Goal: Task Accomplishment & Management: Manage account settings

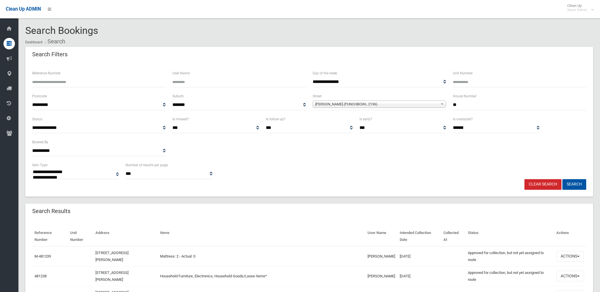
select select
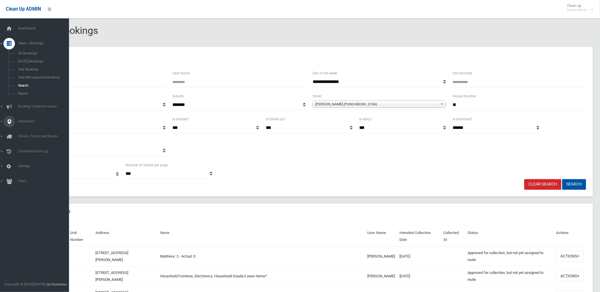
click at [20, 123] on span "Addresses" at bounding box center [44, 122] width 57 height 4
click at [25, 83] on span "All Addresses" at bounding box center [42, 83] width 53 height 4
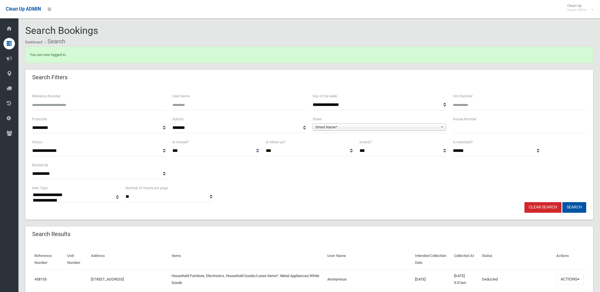
select select
click at [350, 128] on span "Street Name*" at bounding box center [376, 127] width 123 height 7
type input "*****"
type input "**"
click at [562, 202] on button "Search" at bounding box center [574, 207] width 24 height 11
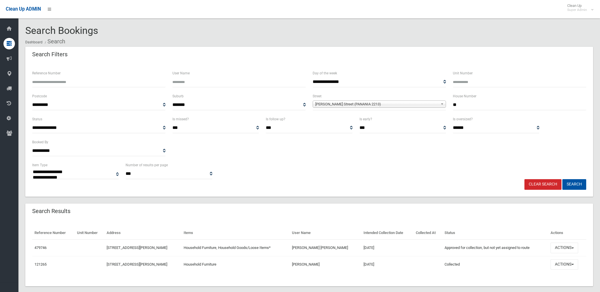
select select
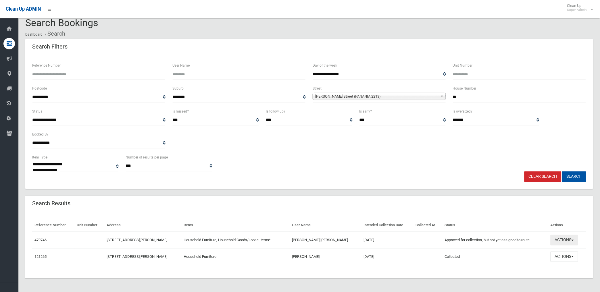
drag, startPoint x: 561, startPoint y: 240, endPoint x: 560, endPoint y: 237, distance: 2.9
click at [561, 240] on button "Actions" at bounding box center [565, 240] width 28 height 11
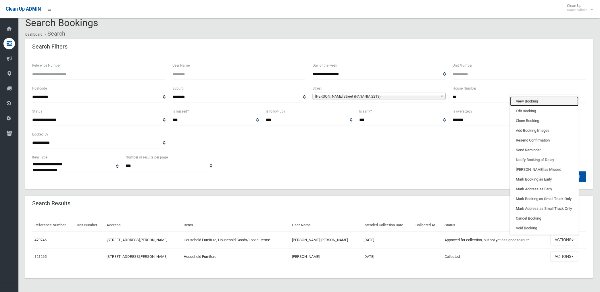
click at [527, 99] on link "View Booking" at bounding box center [544, 102] width 68 height 10
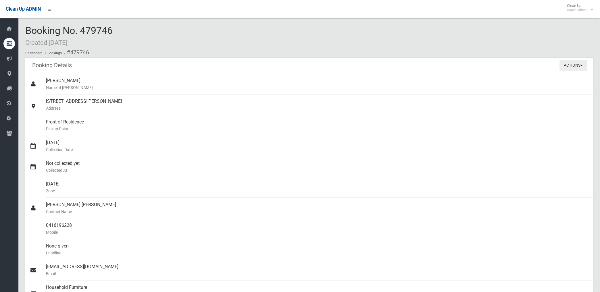
click at [572, 66] on button "Actions" at bounding box center [574, 65] width 28 height 11
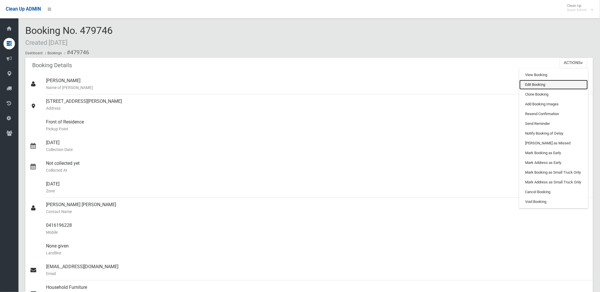
click at [530, 84] on link "Edit Booking" at bounding box center [553, 85] width 68 height 10
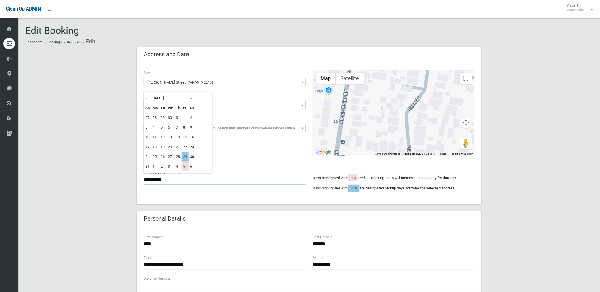
click at [156, 180] on input "**********" at bounding box center [225, 180] width 162 height 11
click at [177, 157] on td "28" at bounding box center [177, 157] width 7 height 10
click at [176, 179] on input "text" at bounding box center [225, 180] width 162 height 11
click at [178, 156] on td "28" at bounding box center [177, 157] width 7 height 10
type input "**********"
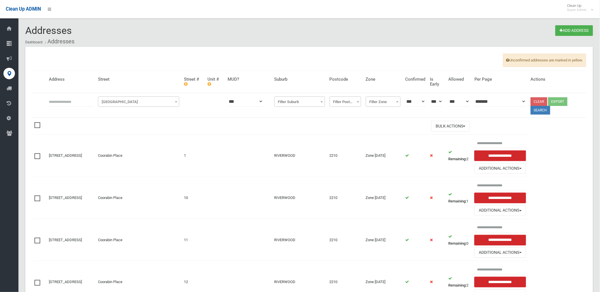
click at [70, 99] on input "text" at bounding box center [71, 101] width 45 height 11
type input "********"
click button at bounding box center [0, 0] width 0 height 0
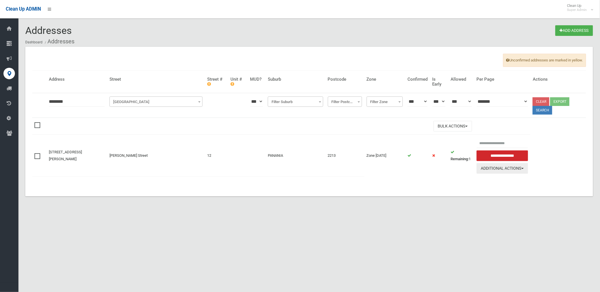
click at [506, 168] on button "Additional Actions" at bounding box center [503, 168] width 52 height 11
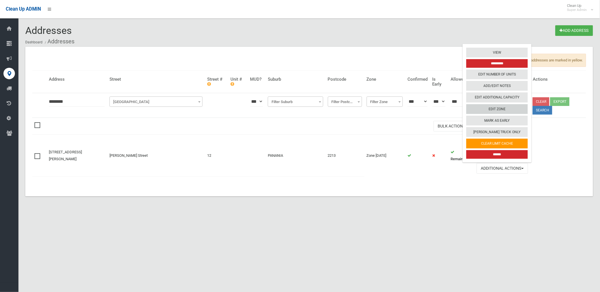
click at [494, 107] on link "Edit Zone" at bounding box center [496, 109] width 61 height 10
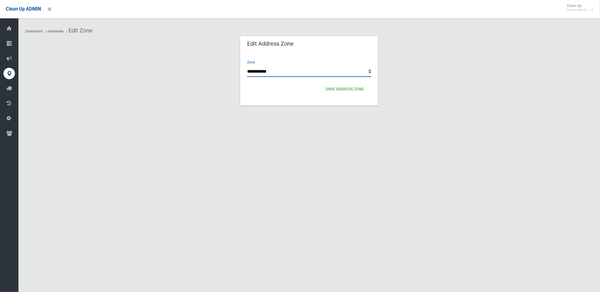
click at [371, 70] on select "**********" at bounding box center [309, 71] width 124 height 11
select select "*"
click at [247, 66] on select "**********" at bounding box center [309, 71] width 124 height 11
click at [346, 91] on button "Save Address zone" at bounding box center [344, 89] width 43 height 11
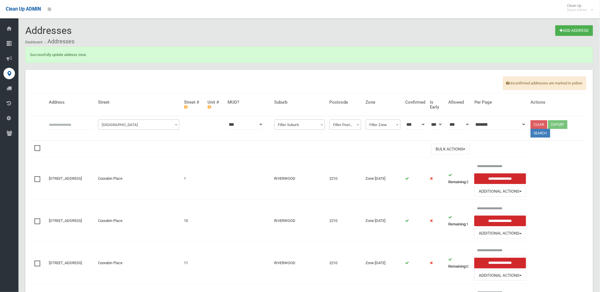
click at [71, 124] on input "text" at bounding box center [71, 124] width 45 height 11
type input "*****"
click button at bounding box center [0, 0] width 0 height 0
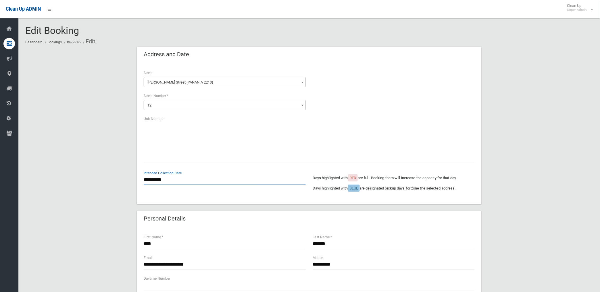
click at [157, 176] on input "**********" at bounding box center [225, 180] width 162 height 11
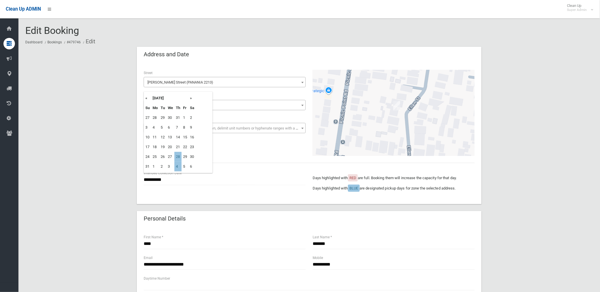
click at [177, 155] on td "28" at bounding box center [177, 157] width 7 height 10
type input "**********"
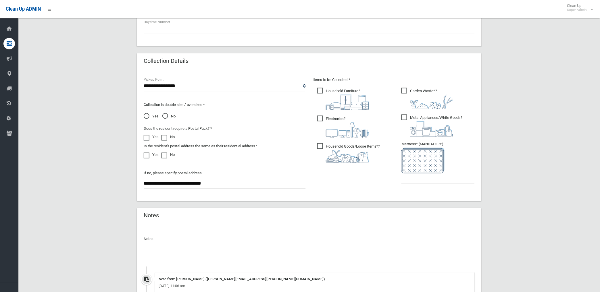
scroll to position [319, 0]
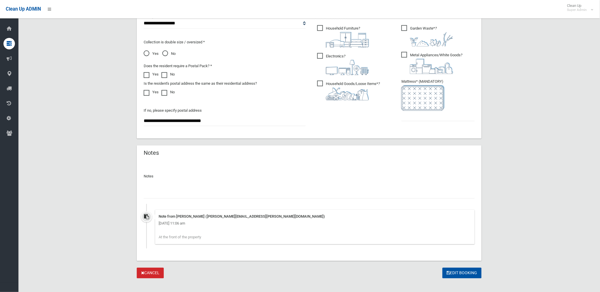
click at [182, 193] on input "text" at bounding box center [309, 193] width 331 height 11
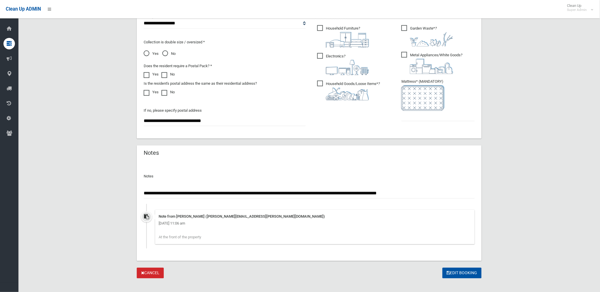
type input "**********"
click at [424, 113] on input "text" at bounding box center [437, 116] width 73 height 11
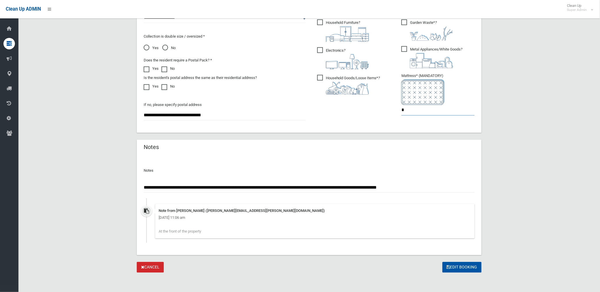
scroll to position [326, 0]
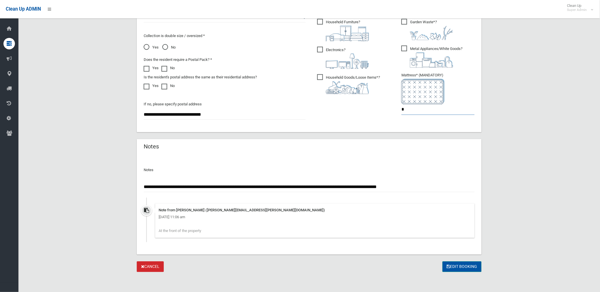
type input "*"
click at [464, 265] on button "Edit Booking" at bounding box center [461, 267] width 39 height 11
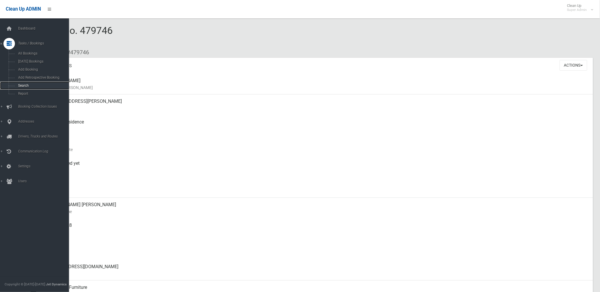
click at [25, 85] on span "Search" at bounding box center [42, 86] width 53 height 4
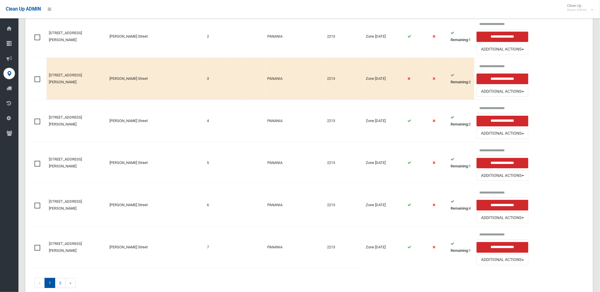
scroll to position [409, 0]
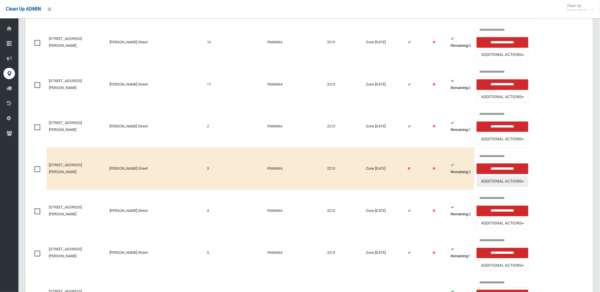
click at [508, 182] on button "Additional Actions" at bounding box center [503, 181] width 52 height 11
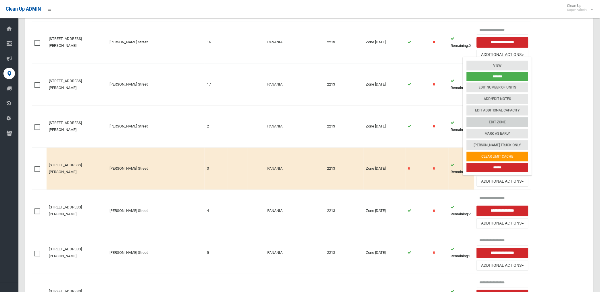
click at [488, 122] on link "Edit Zone" at bounding box center [497, 122] width 61 height 10
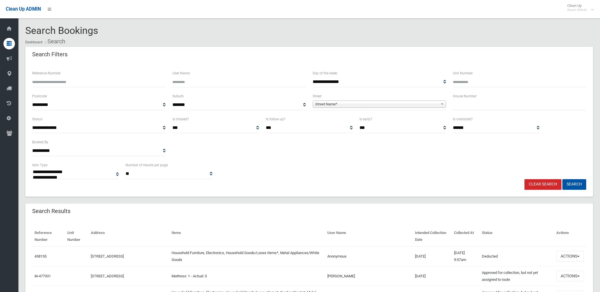
select select
click at [320, 103] on span "Street Name*" at bounding box center [376, 104] width 123 height 7
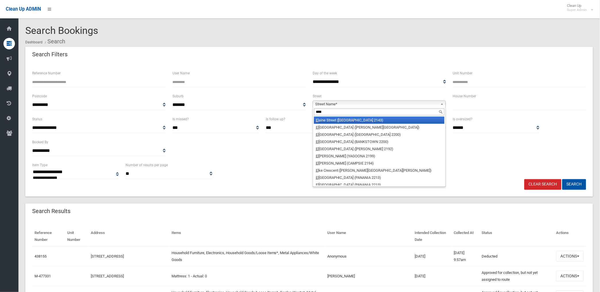
type input "*****"
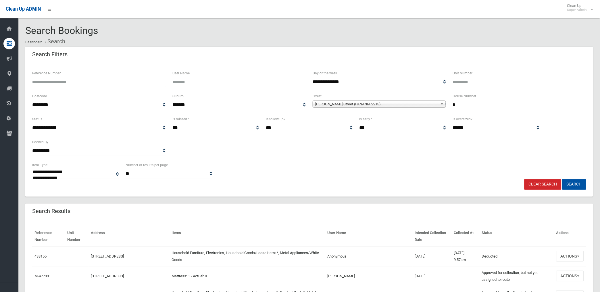
type input "*"
click at [562, 179] on button "Search" at bounding box center [574, 184] width 24 height 11
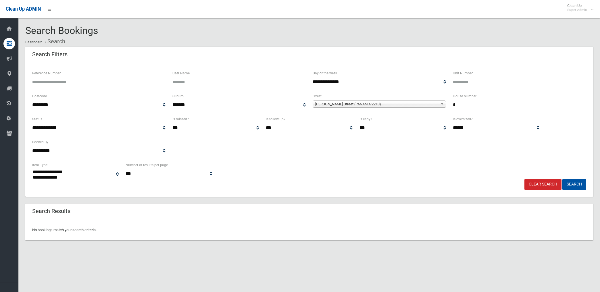
select select
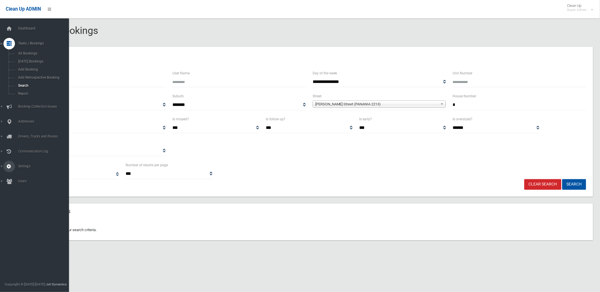
click at [24, 167] on span "Settings" at bounding box center [44, 166] width 57 height 4
click at [35, 126] on span "Daily Booking Capacity" at bounding box center [42, 128] width 53 height 4
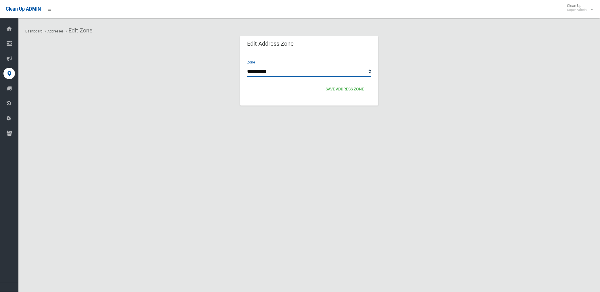
click at [315, 75] on select "**********" at bounding box center [309, 71] width 124 height 11
select select "*"
click at [247, 66] on select "**********" at bounding box center [309, 71] width 124 height 11
click at [341, 88] on button "Save Address zone" at bounding box center [344, 89] width 43 height 11
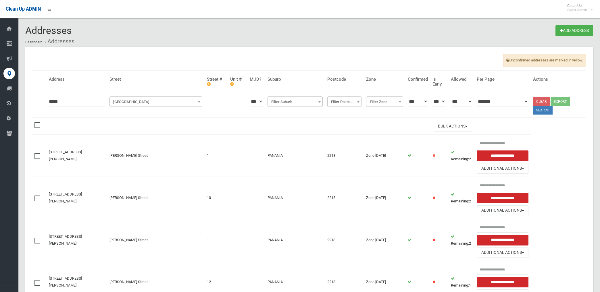
scroll to position [407, 0]
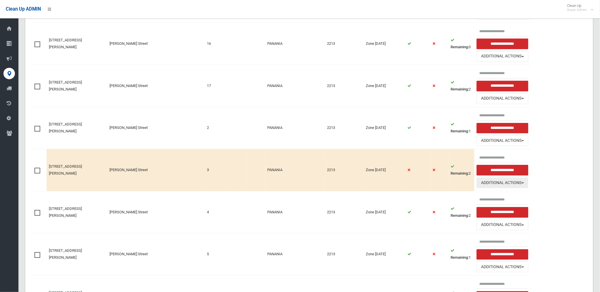
click at [495, 184] on button "Additional Actions" at bounding box center [503, 183] width 52 height 11
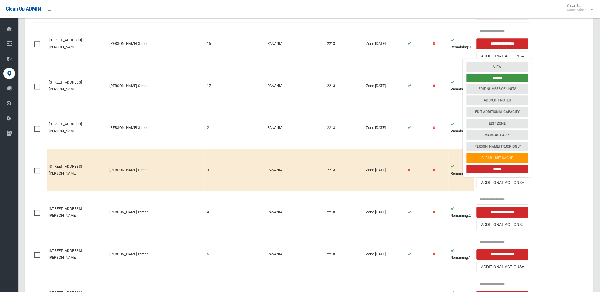
click at [501, 80] on input "*******" at bounding box center [497, 78] width 61 height 9
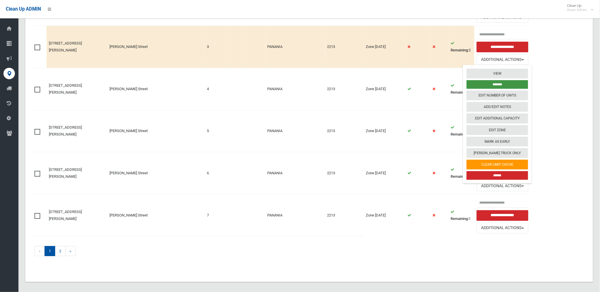
scroll to position [536, 0]
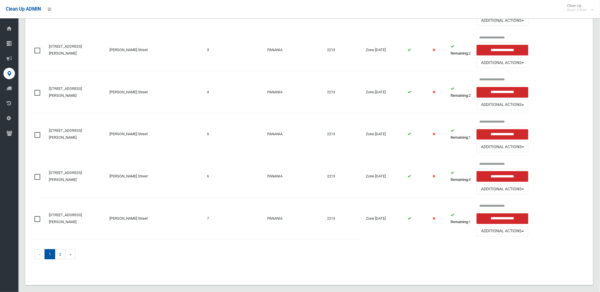
scroll to position [559, 0]
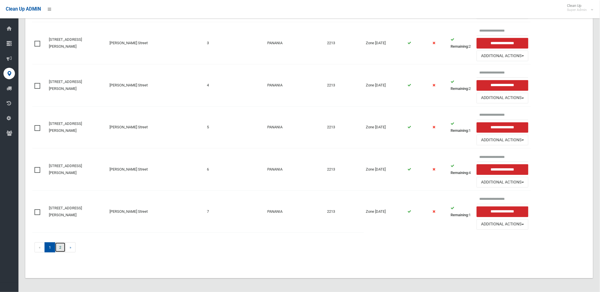
click at [59, 248] on link "2" at bounding box center [60, 248] width 11 height 10
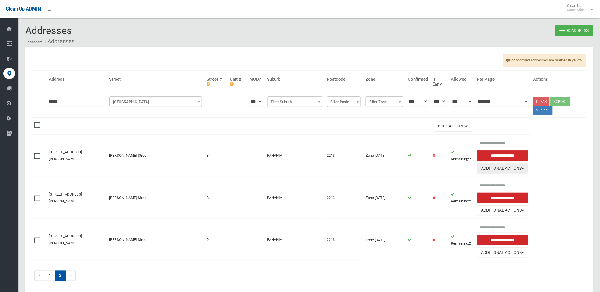
click at [498, 169] on button "Additional Actions" at bounding box center [503, 168] width 52 height 11
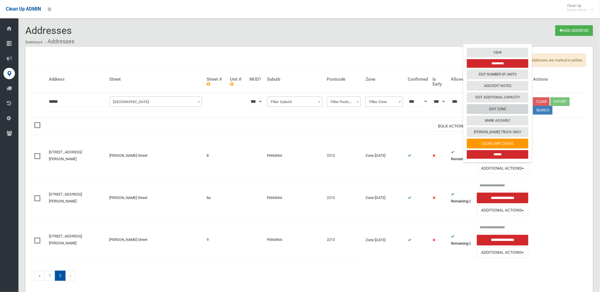
click at [490, 109] on link "Edit Zone" at bounding box center [497, 109] width 61 height 10
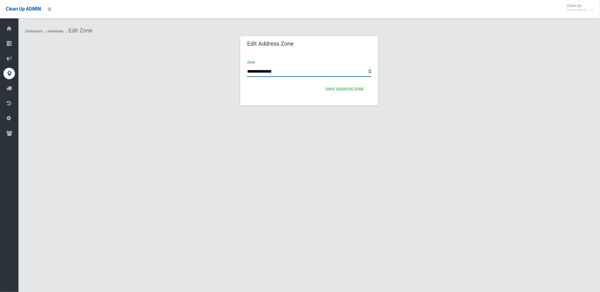
click at [363, 71] on select "**********" at bounding box center [309, 71] width 124 height 11
select select "*"
click at [247, 66] on select "**********" at bounding box center [309, 71] width 124 height 11
click at [340, 88] on button "Save Address zone" at bounding box center [344, 89] width 43 height 11
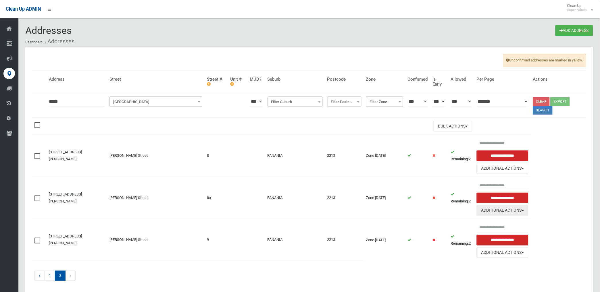
click at [496, 209] on button "Additional Actions" at bounding box center [503, 210] width 52 height 11
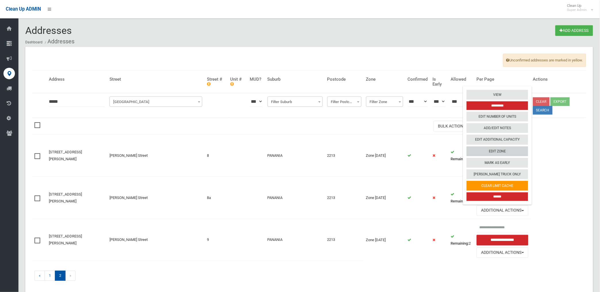
click at [494, 148] on link "Edit Zone" at bounding box center [497, 151] width 61 height 10
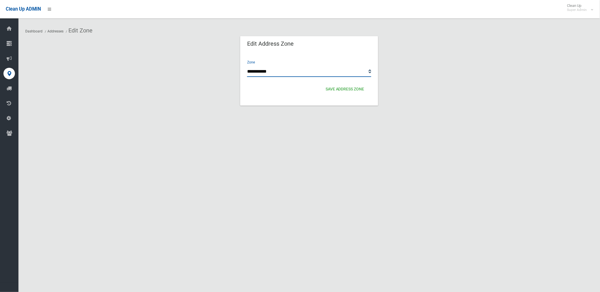
click at [332, 72] on select "**********" at bounding box center [309, 71] width 124 height 11
select select "*"
click at [247, 66] on select "**********" at bounding box center [309, 71] width 124 height 11
click at [342, 89] on button "Save Address zone" at bounding box center [344, 89] width 43 height 11
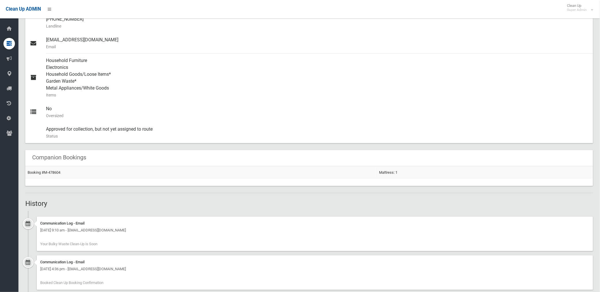
scroll to position [223, 0]
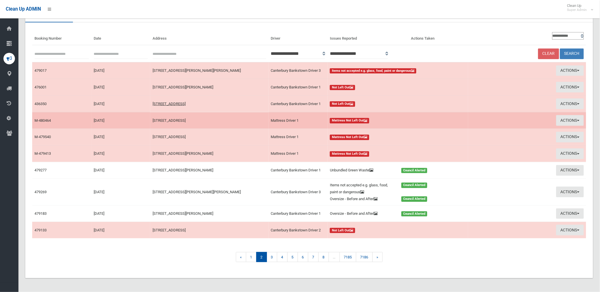
scroll to position [38, 0]
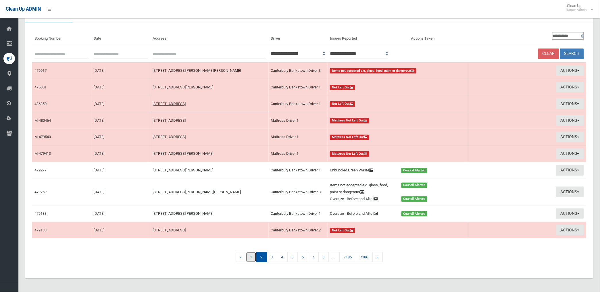
click at [249, 258] on link "1" at bounding box center [251, 257] width 11 height 10
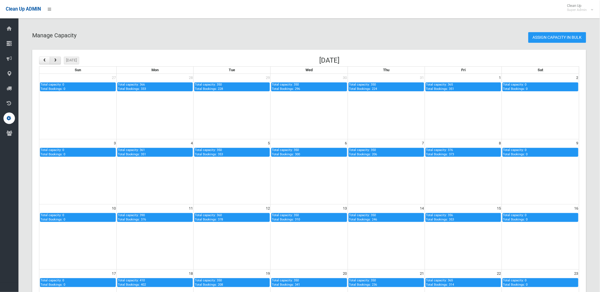
click at [56, 62] on button "button" at bounding box center [55, 61] width 11 height 8
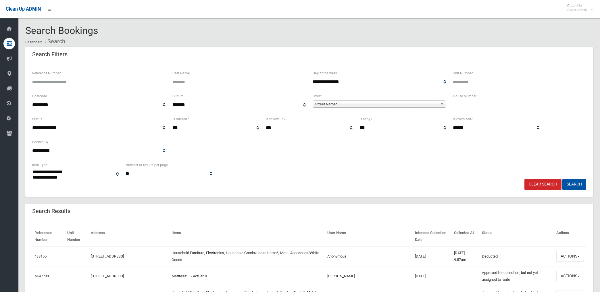
select select
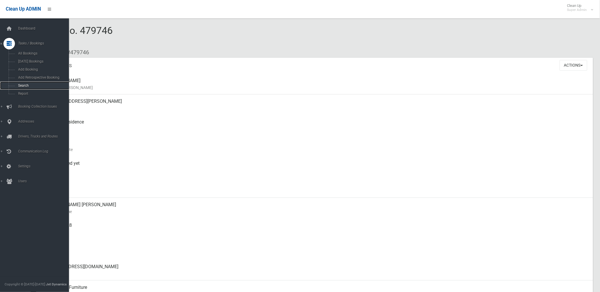
click at [24, 85] on span "Search" at bounding box center [42, 86] width 53 height 4
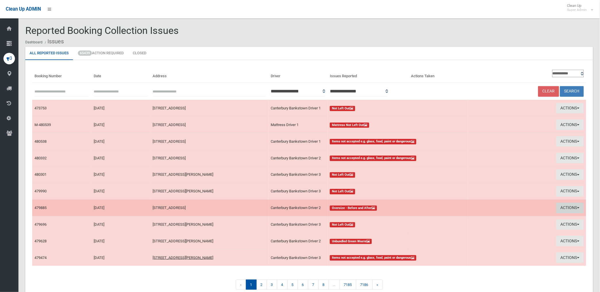
click at [570, 208] on button "Actions" at bounding box center [570, 208] width 28 height 11
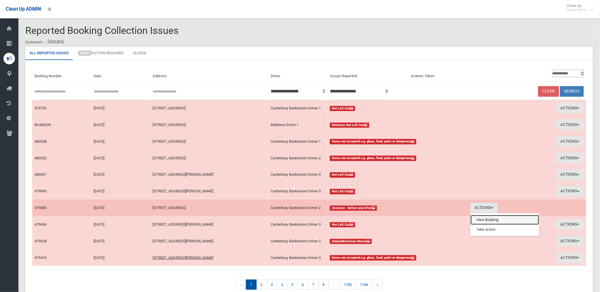
click at [486, 219] on link "View Booking" at bounding box center [505, 220] width 68 height 10
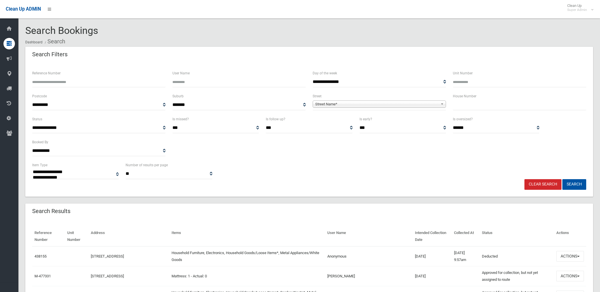
select select
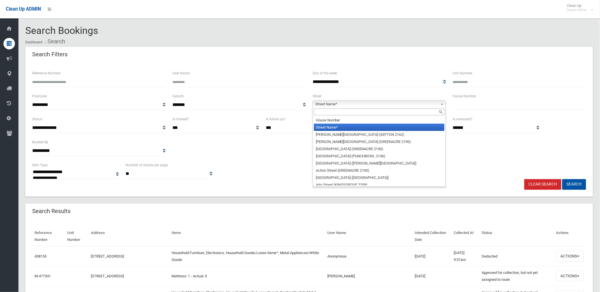
click at [407, 104] on span "Street Name*" at bounding box center [376, 104] width 123 height 7
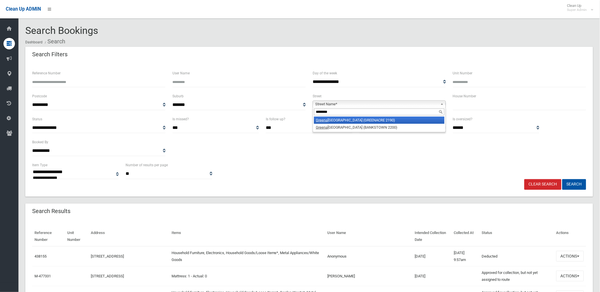
type input "*********"
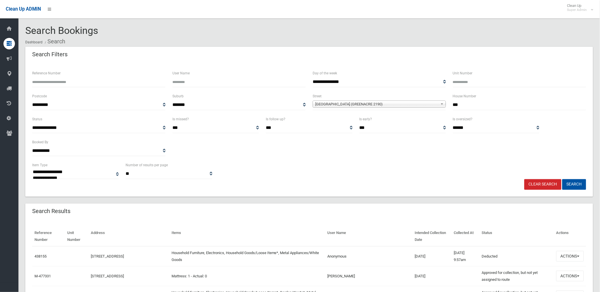
type input "***"
click at [562, 179] on button "Search" at bounding box center [574, 184] width 24 height 11
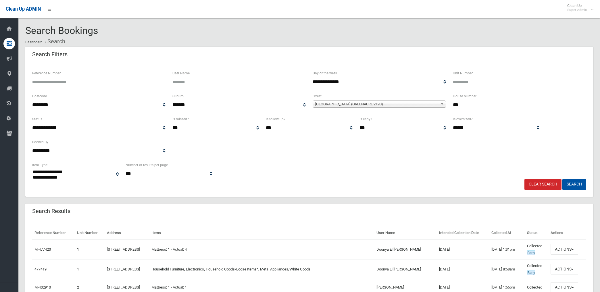
select select
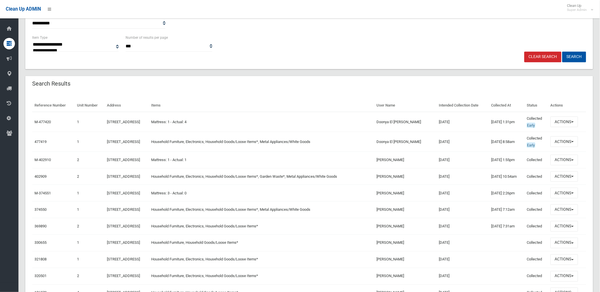
scroll to position [159, 0]
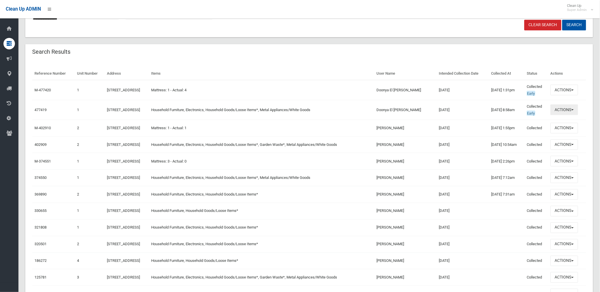
click at [563, 108] on button "Actions" at bounding box center [565, 110] width 28 height 11
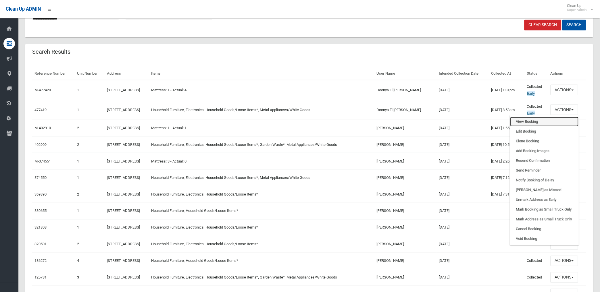
click at [526, 123] on link "View Booking" at bounding box center [544, 122] width 68 height 10
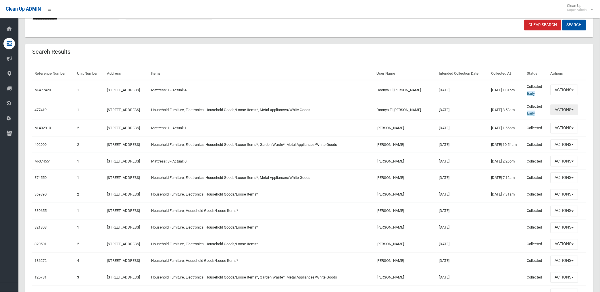
click at [565, 110] on button "Actions" at bounding box center [565, 110] width 28 height 11
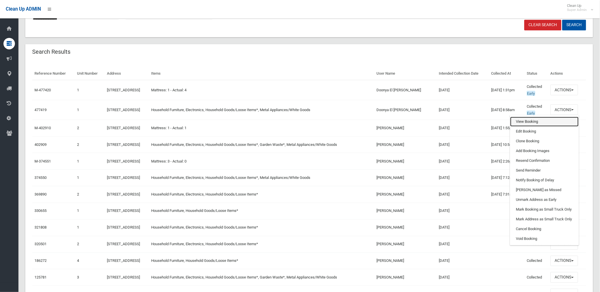
click at [529, 123] on link "View Booking" at bounding box center [544, 122] width 68 height 10
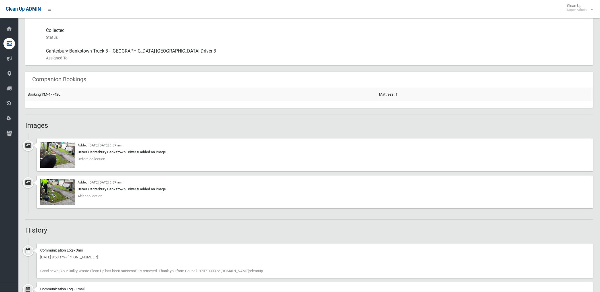
scroll to position [319, 0]
click at [72, 157] on img at bounding box center [57, 155] width 34 height 26
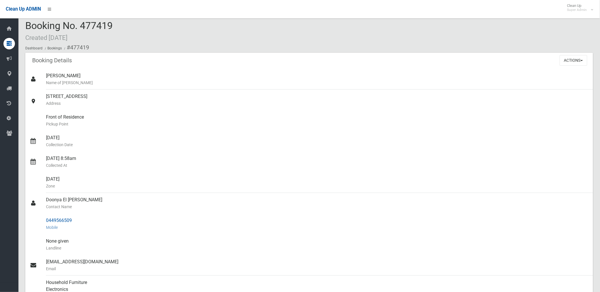
scroll to position [0, 0]
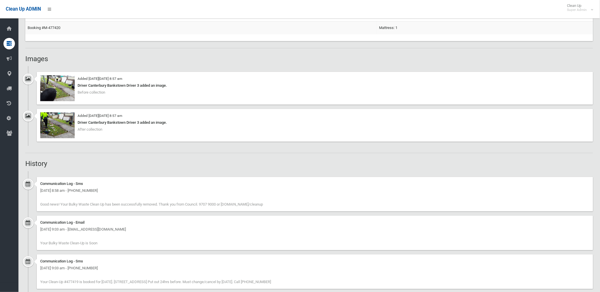
scroll to position [290, 0]
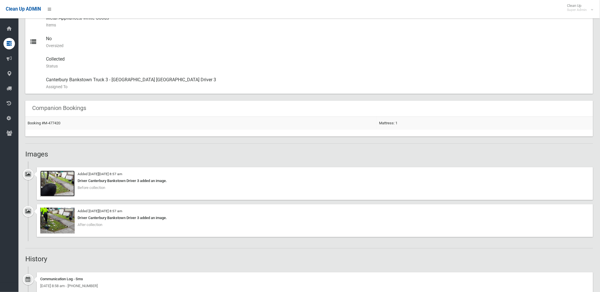
click at [67, 187] on img at bounding box center [57, 184] width 34 height 26
click at [60, 184] on img at bounding box center [57, 184] width 34 height 26
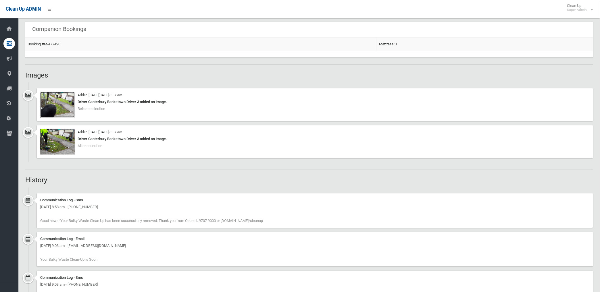
scroll to position [383, 0]
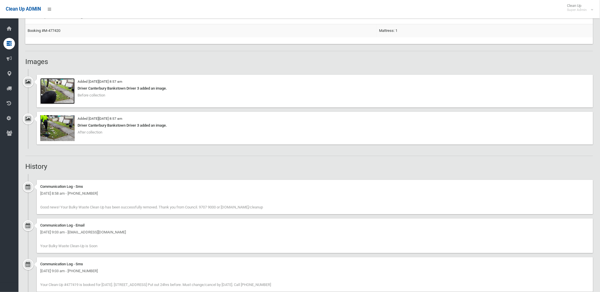
click at [67, 96] on img at bounding box center [57, 91] width 34 height 26
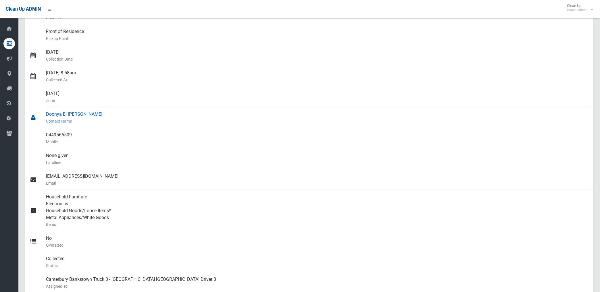
scroll to position [64, 0]
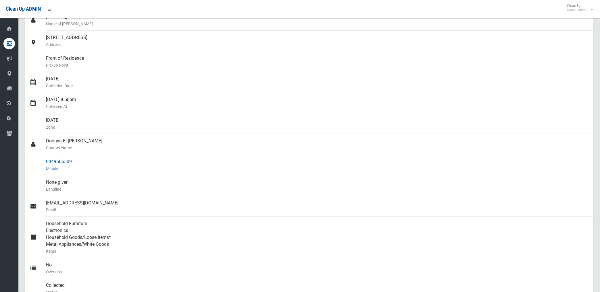
drag, startPoint x: 47, startPoint y: 161, endPoint x: 73, endPoint y: 162, distance: 26.7
click at [73, 162] on div "0449566509 Mobile" at bounding box center [317, 165] width 542 height 21
drag, startPoint x: 73, startPoint y: 162, endPoint x: 61, endPoint y: 161, distance: 11.8
copy div "0449566509"
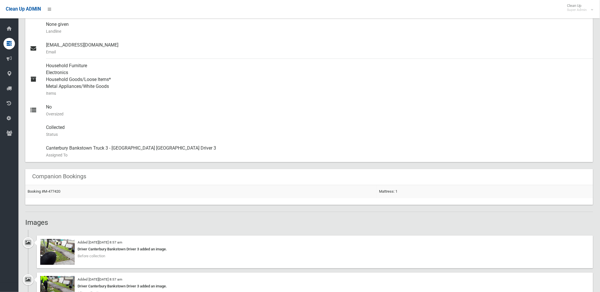
scroll to position [223, 0]
click at [44, 191] on link "Booking #M-477420" at bounding box center [44, 190] width 33 height 4
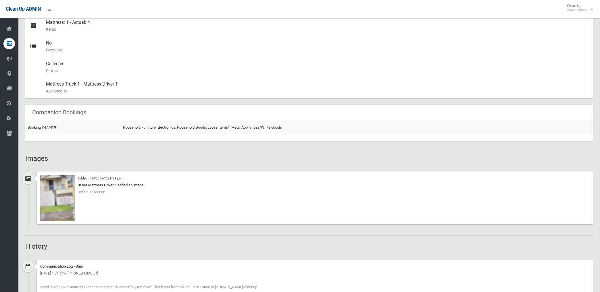
scroll to position [287, 0]
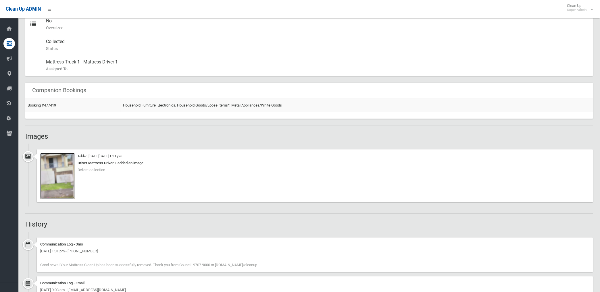
click at [65, 183] on img at bounding box center [57, 176] width 34 height 46
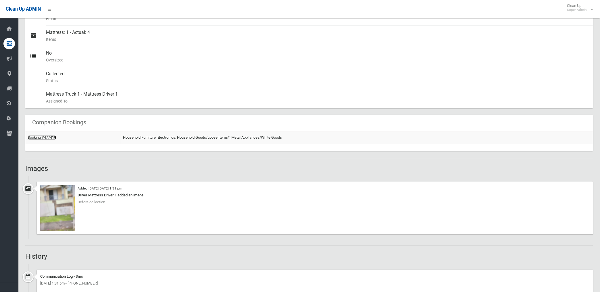
click at [47, 138] on link "Booking #477419" at bounding box center [42, 138] width 28 height 4
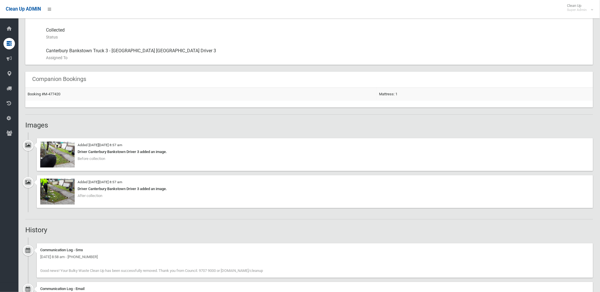
scroll to position [287, 0]
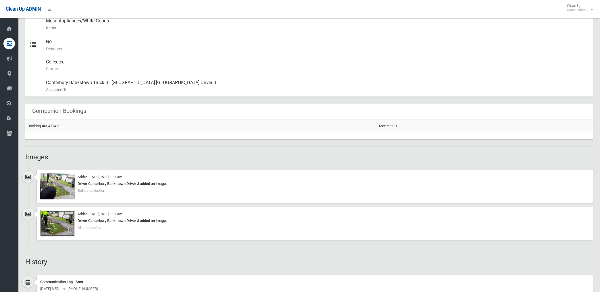
click at [68, 224] on img at bounding box center [57, 224] width 34 height 26
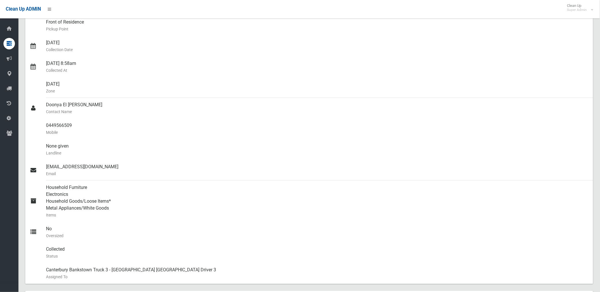
scroll to position [96, 0]
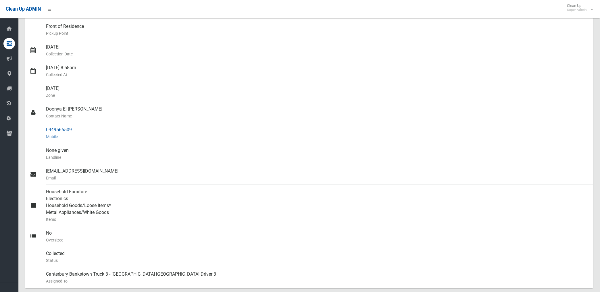
drag, startPoint x: 47, startPoint y: 108, endPoint x: 75, endPoint y: 126, distance: 32.8
click at [75, 126] on ul "stephen wild Name of Booker 1/136 Greenacre Road, GREENACRE NSW 2190 Address Fr…" at bounding box center [309, 133] width 568 height 310
drag, startPoint x: 75, startPoint y: 126, endPoint x: 59, endPoint y: 107, distance: 24.9
copy ul "Doonya El Haddad Contact Name 0449566509"
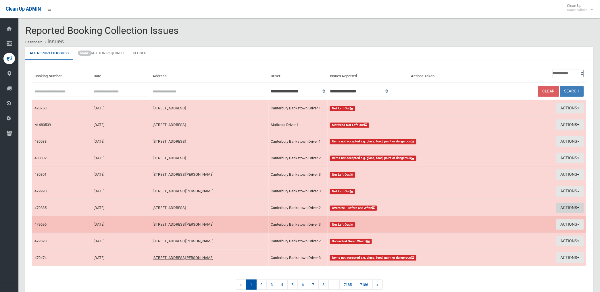
drag, startPoint x: 574, startPoint y: 207, endPoint x: 552, endPoint y: 217, distance: 23.4
click at [574, 207] on button "Actions" at bounding box center [570, 208] width 28 height 11
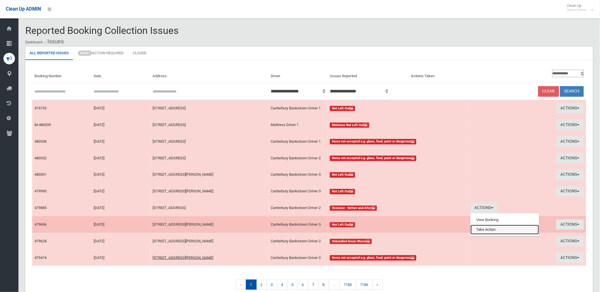
click at [484, 230] on link "Take Action" at bounding box center [505, 230] width 68 height 10
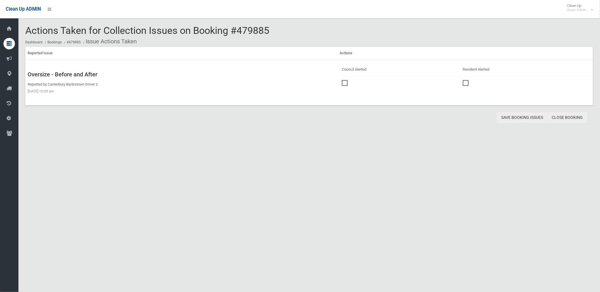
drag, startPoint x: 565, startPoint y: 118, endPoint x: 522, endPoint y: 119, distance: 43.4
click at [565, 117] on link "Close Booking" at bounding box center [568, 117] width 40 height 11
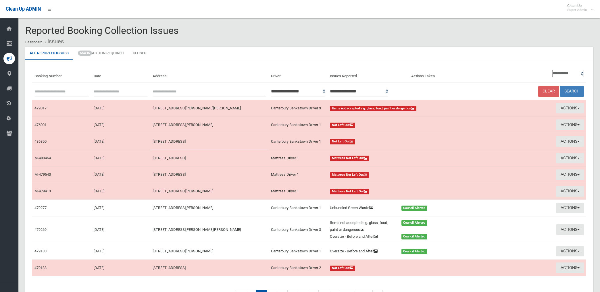
scroll to position [38, 0]
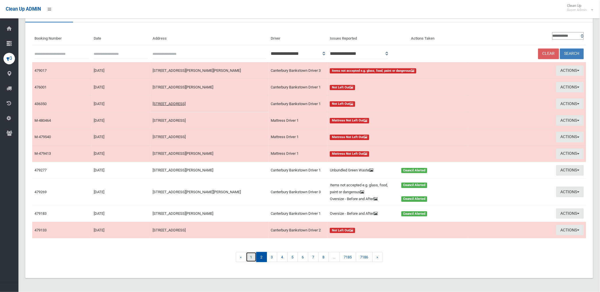
click at [251, 257] on link "1" at bounding box center [251, 257] width 11 height 10
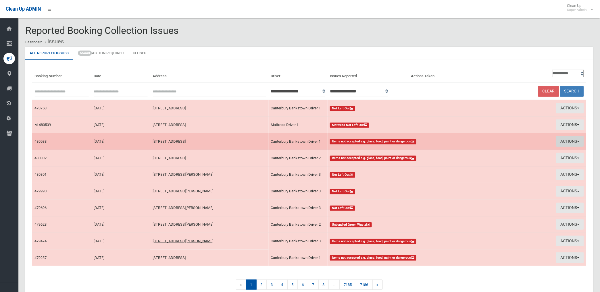
click at [562, 139] on button "Actions" at bounding box center [570, 141] width 28 height 11
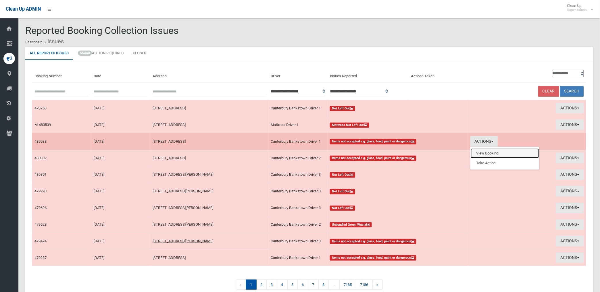
click at [482, 153] on link "View Booking" at bounding box center [505, 154] width 68 height 10
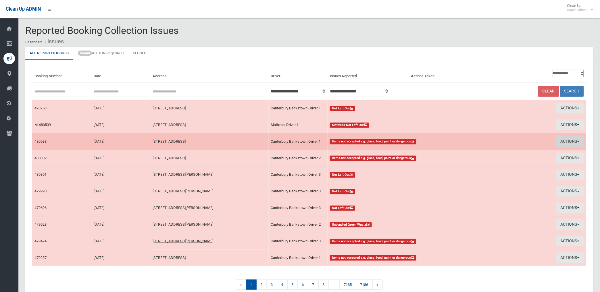
click at [567, 140] on button "Actions" at bounding box center [570, 141] width 28 height 11
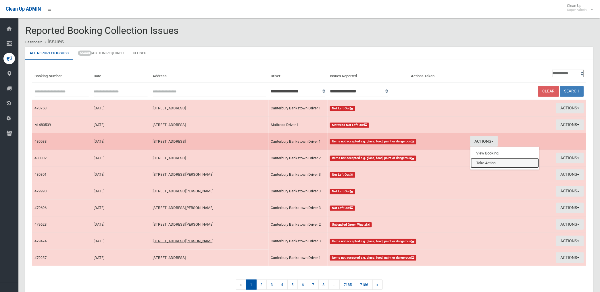
click at [485, 164] on link "Take Action" at bounding box center [505, 163] width 68 height 10
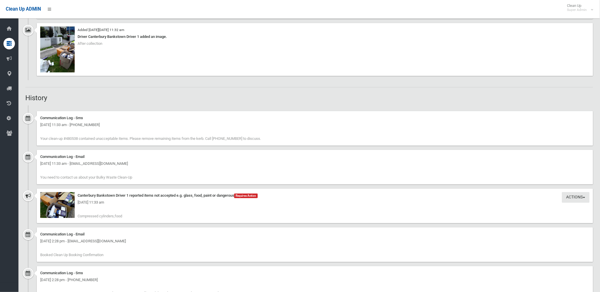
scroll to position [511, 0]
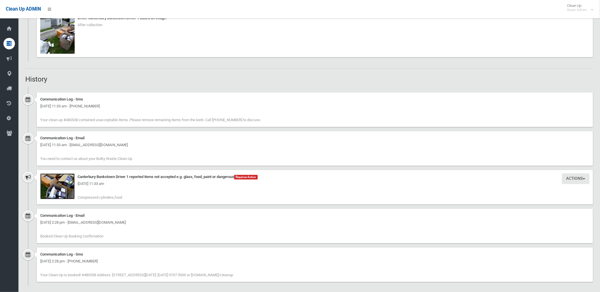
click at [64, 188] on img at bounding box center [57, 187] width 34 height 26
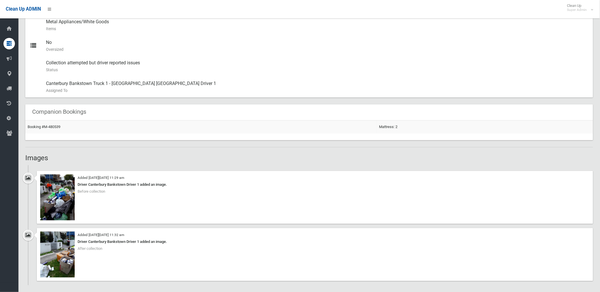
scroll to position [287, 0]
click at [63, 202] on img at bounding box center [57, 197] width 34 height 46
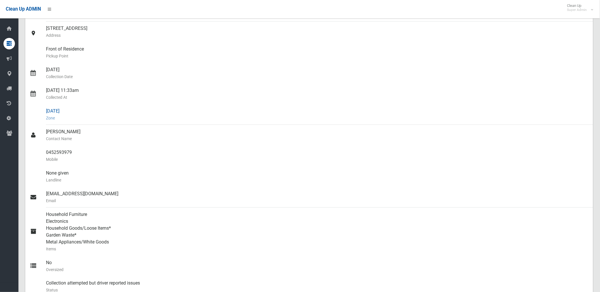
scroll to position [64, 0]
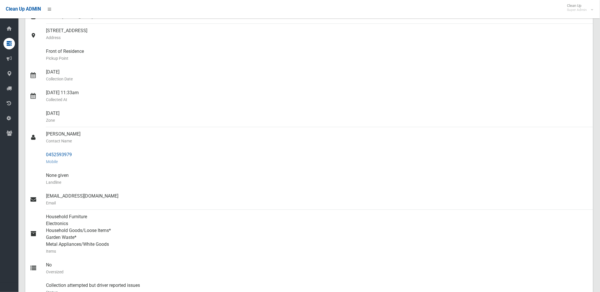
drag, startPoint x: 52, startPoint y: 154, endPoint x: 73, endPoint y: 154, distance: 21.0
click at [73, 154] on div "0452593979 Mobile" at bounding box center [317, 158] width 542 height 21
drag, startPoint x: 73, startPoint y: 154, endPoint x: 64, endPoint y: 155, distance: 9.4
copy div "0452593979"
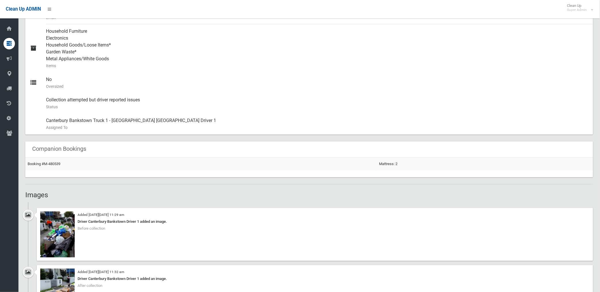
scroll to position [287, 0]
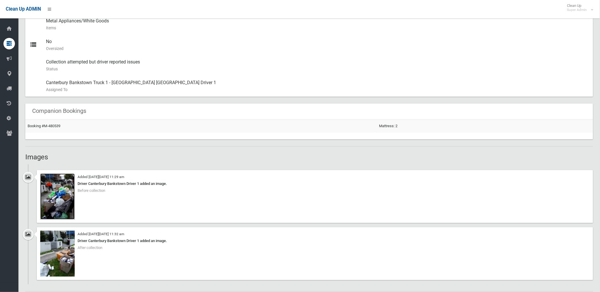
click at [66, 201] on img at bounding box center [57, 197] width 34 height 46
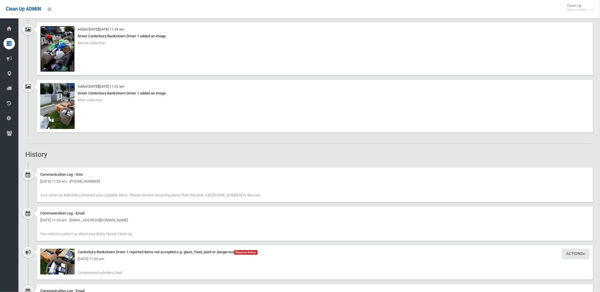
scroll to position [447, 0]
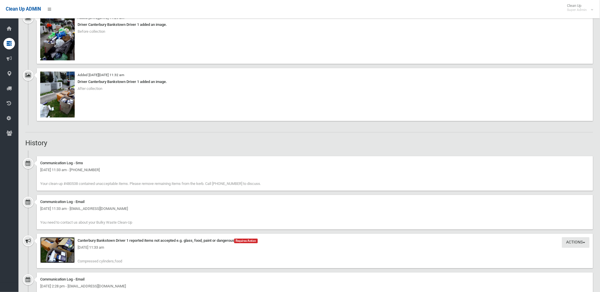
click at [67, 256] on img at bounding box center [57, 250] width 34 height 26
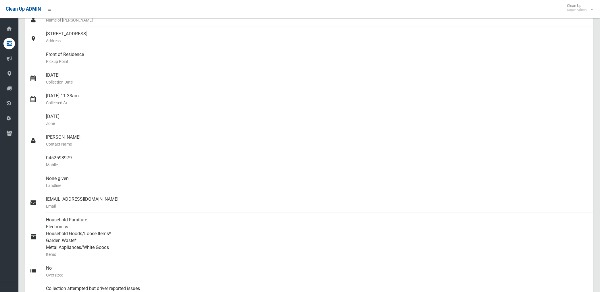
scroll to position [0, 0]
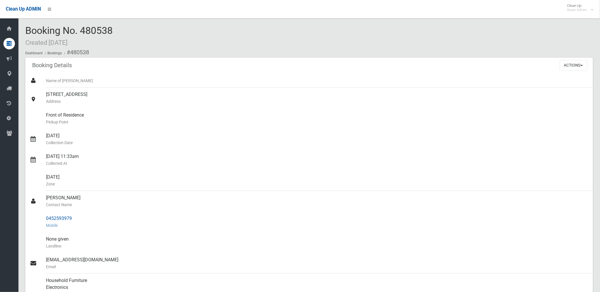
drag, startPoint x: 70, startPoint y: 51, endPoint x: 82, endPoint y: 219, distance: 168.8
copy section "480538 Booking Details Actions View Booking Edit Booking Clone Booking Add Book…"
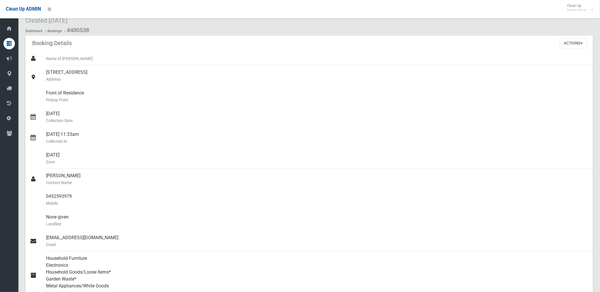
scroll to position [32, 0]
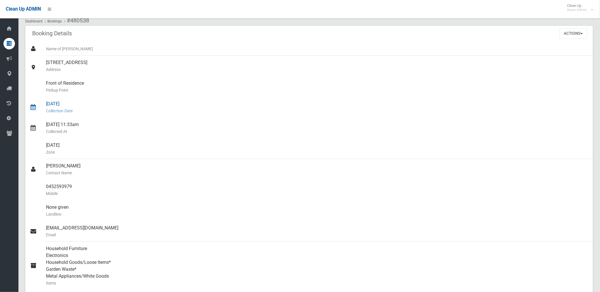
click at [236, 97] on div "27/08/2025 Collection Date" at bounding box center [317, 107] width 542 height 21
click at [574, 32] on button "Actions" at bounding box center [574, 33] width 28 height 11
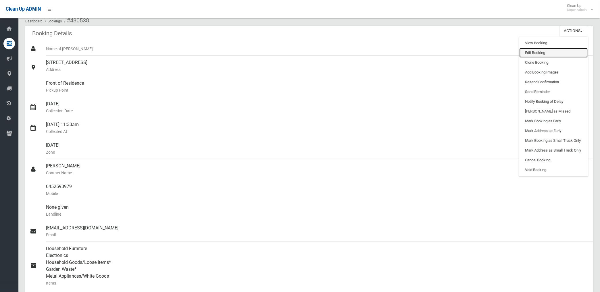
click at [537, 52] on link "Edit Booking" at bounding box center [553, 53] width 68 height 10
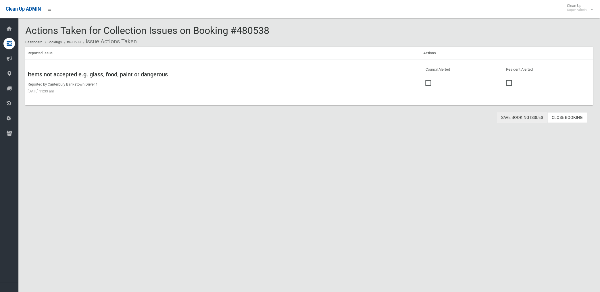
drag, startPoint x: 523, startPoint y: 116, endPoint x: 406, endPoint y: 81, distance: 122.3
click at [523, 116] on button "Save Booking Issues" at bounding box center [522, 117] width 51 height 11
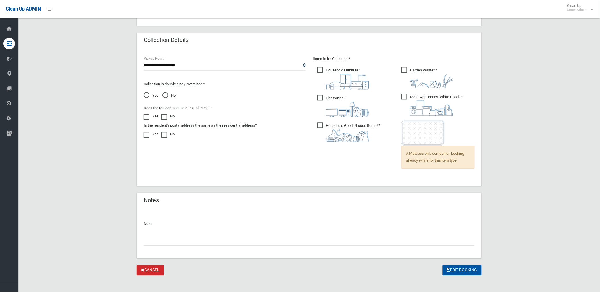
scroll to position [369, 0]
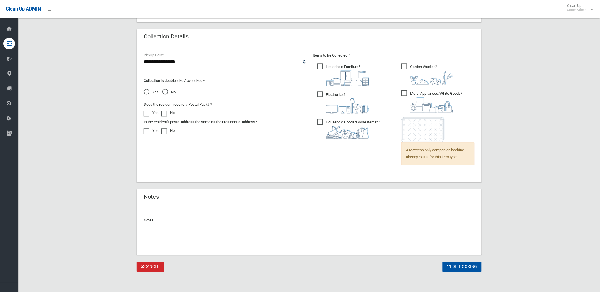
click at [175, 239] on input "text" at bounding box center [309, 237] width 331 height 11
paste input "********"
type input "**********"
click at [460, 263] on button "Edit Booking" at bounding box center [461, 267] width 39 height 11
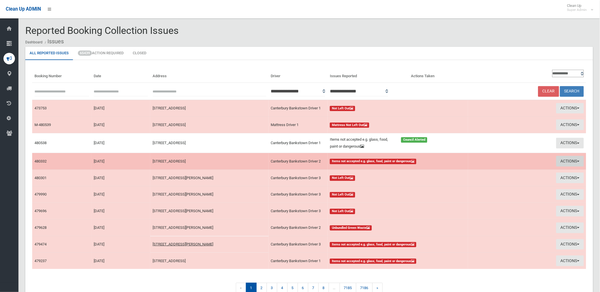
click at [565, 160] on button "Actions" at bounding box center [570, 161] width 28 height 11
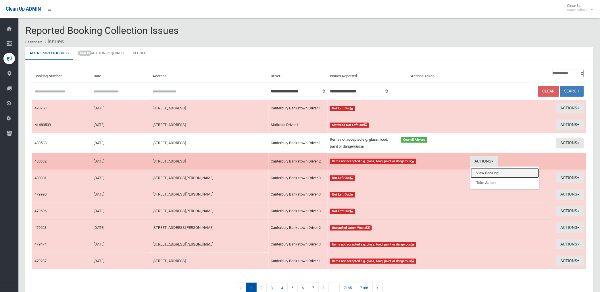
click at [485, 173] on link "View Booking" at bounding box center [505, 173] width 68 height 10
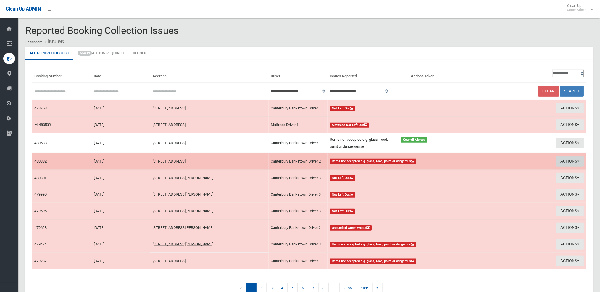
click at [565, 159] on button "Actions" at bounding box center [570, 161] width 28 height 11
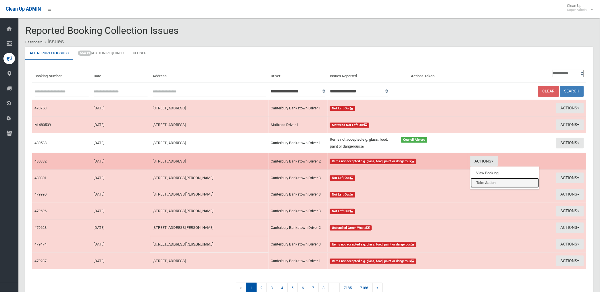
click at [486, 182] on link "Take Action" at bounding box center [505, 183] width 68 height 10
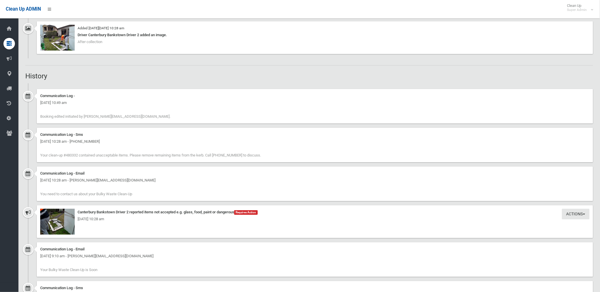
scroll to position [575, 0]
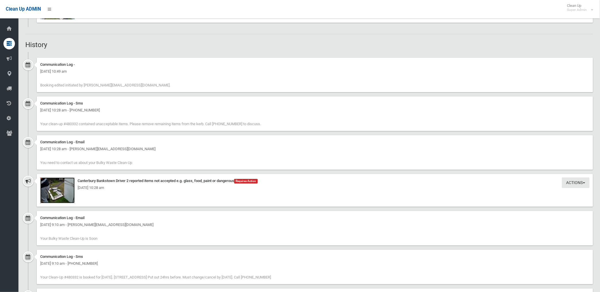
click at [64, 193] on img at bounding box center [57, 191] width 34 height 26
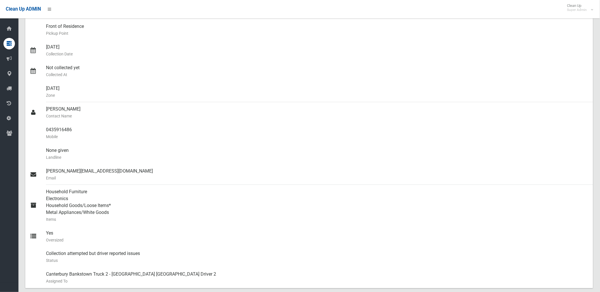
scroll to position [0, 0]
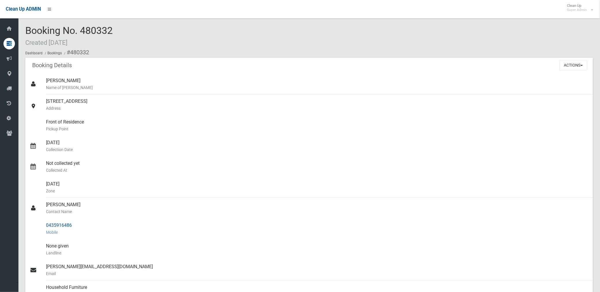
drag, startPoint x: 70, startPoint y: 51, endPoint x: 72, endPoint y: 225, distance: 173.6
copy section "480332 Booking Details Actions View Booking Edit Booking Clone Booking Add Book…"
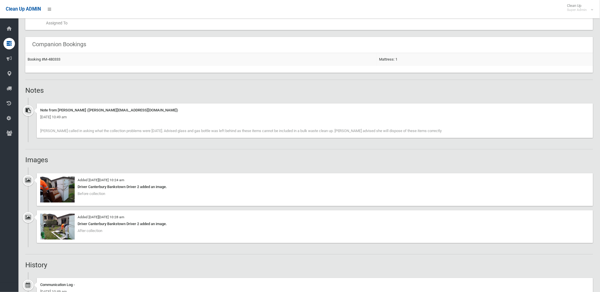
scroll to position [351, 0]
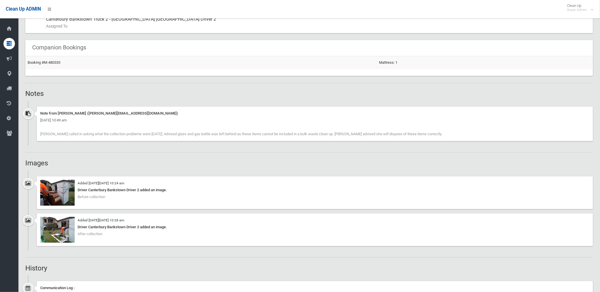
drag, startPoint x: 40, startPoint y: 133, endPoint x: 412, endPoint y: 134, distance: 371.5
click at [412, 134] on div "Note from Marina Gravaris (marina.gravaris@cbcity.nsw.gov.au) Wednesday 27th Au…" at bounding box center [315, 124] width 556 height 34
drag, startPoint x: 412, startPoint y: 134, endPoint x: 404, endPoint y: 135, distance: 8.1
copy span "Fran called in asking what the collection problems were today. Advised glass an…"
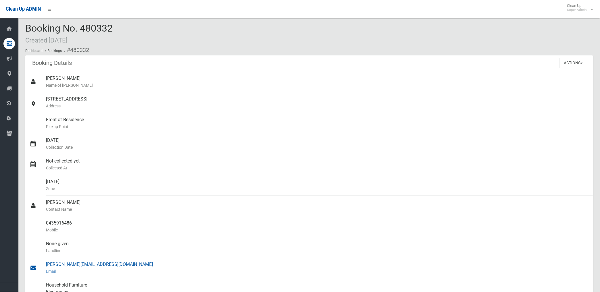
scroll to position [0, 0]
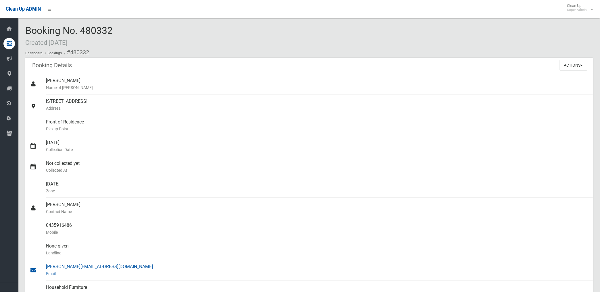
click at [302, 176] on div "Not collected yet Collected At" at bounding box center [317, 167] width 542 height 21
click at [573, 65] on button "Actions" at bounding box center [574, 65] width 28 height 11
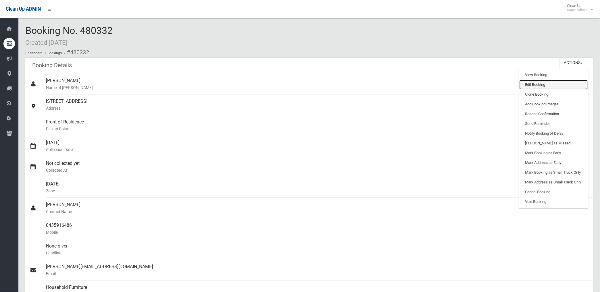
click at [532, 84] on link "Edit Booking" at bounding box center [553, 85] width 68 height 10
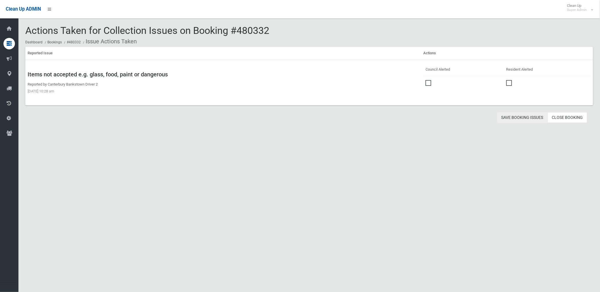
click at [524, 116] on button "Save Booking Issues" at bounding box center [522, 117] width 51 height 11
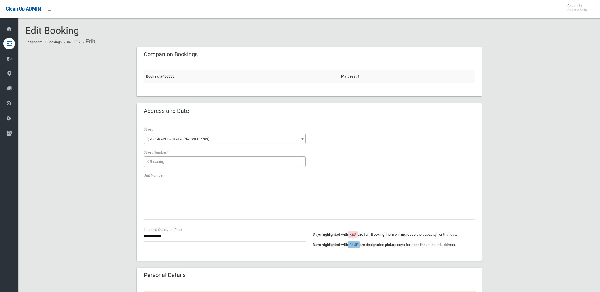
scroll to position [426, 0]
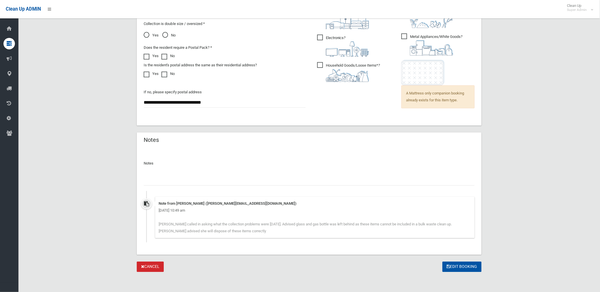
click at [170, 182] on input "text" at bounding box center [309, 180] width 331 height 11
paste input "********"
type input "**********"
click at [464, 268] on button "Edit Booking" at bounding box center [461, 267] width 39 height 11
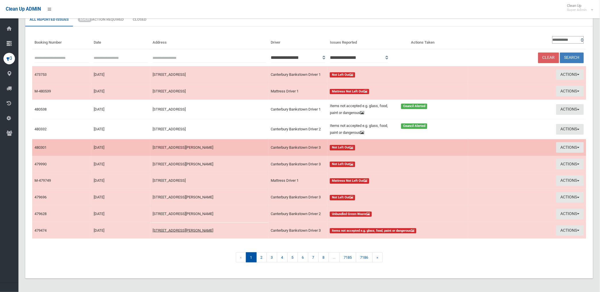
scroll to position [34, 0]
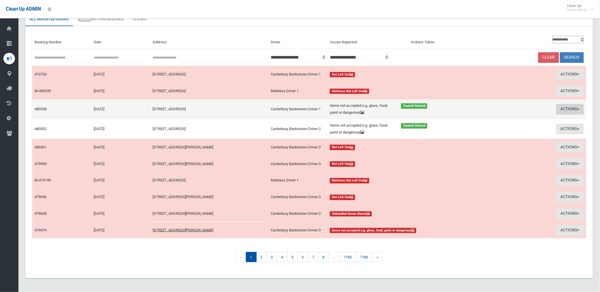
click at [564, 108] on button "Actions" at bounding box center [570, 109] width 28 height 11
click at [501, 131] on link "Edit Actions Taken" at bounding box center [505, 131] width 68 height 10
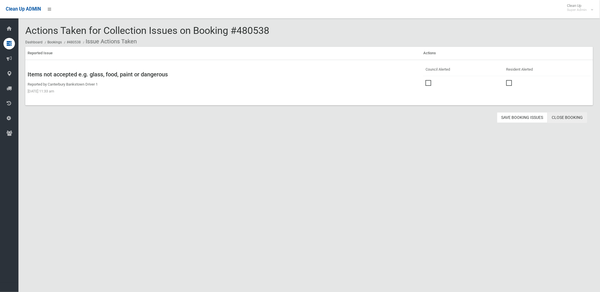
click at [565, 118] on link "Close Booking" at bounding box center [568, 117] width 40 height 11
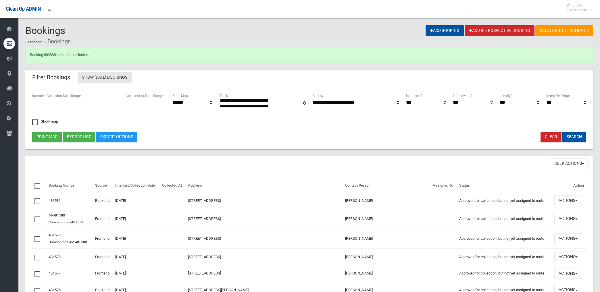
select select
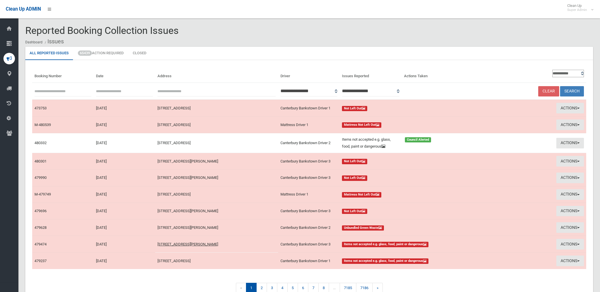
scroll to position [31, 0]
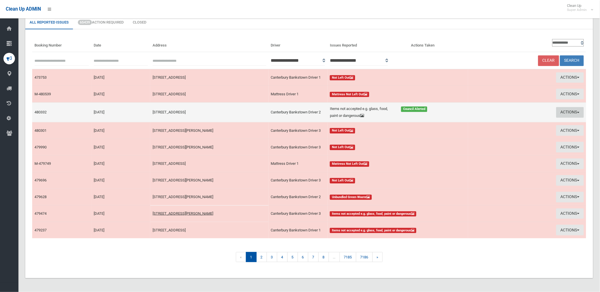
drag, startPoint x: 570, startPoint y: 109, endPoint x: 559, endPoint y: 116, distance: 13.3
click at [570, 109] on button "Actions" at bounding box center [570, 112] width 28 height 11
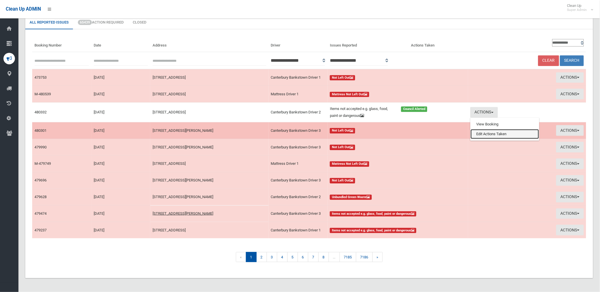
drag, startPoint x: 494, startPoint y: 133, endPoint x: 501, endPoint y: 132, distance: 6.1
click at [494, 133] on link "Edit Actions Taken" at bounding box center [505, 134] width 68 height 10
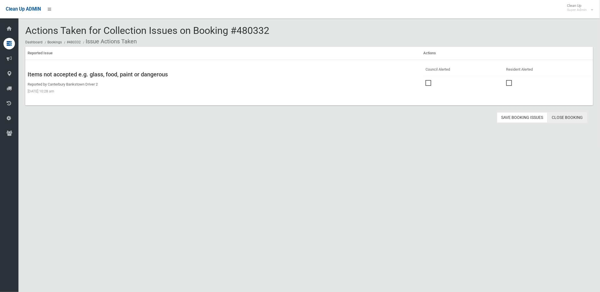
click at [572, 117] on link "Close Booking" at bounding box center [568, 117] width 40 height 11
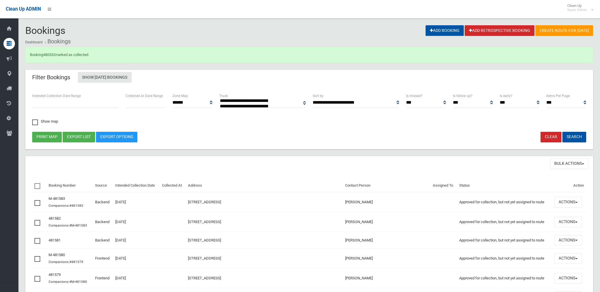
select select
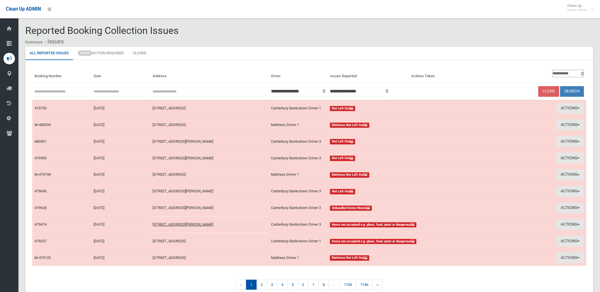
scroll to position [28, 0]
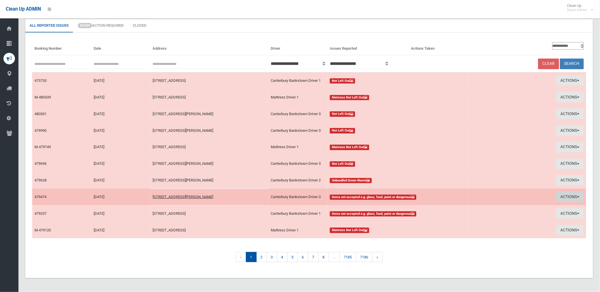
drag, startPoint x: 569, startPoint y: 195, endPoint x: 560, endPoint y: 199, distance: 10.7
click at [569, 195] on button "Actions" at bounding box center [570, 197] width 28 height 11
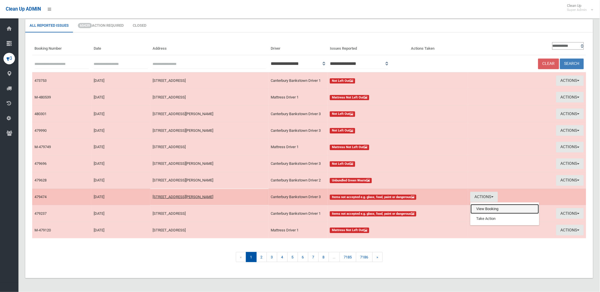
click at [491, 209] on link "View Booking" at bounding box center [505, 209] width 68 height 10
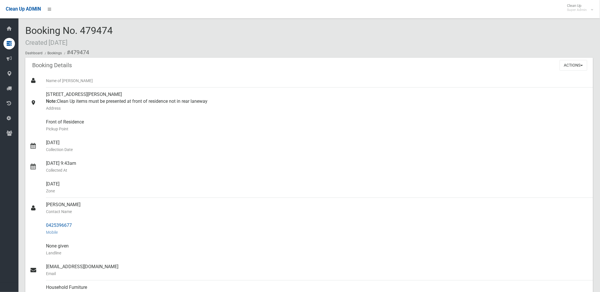
drag, startPoint x: 46, startPoint y: 224, endPoint x: 75, endPoint y: 222, distance: 29.1
click at [75, 222] on div "0425396677 Mobile" at bounding box center [317, 229] width 542 height 21
drag, startPoint x: 75, startPoint y: 222, endPoint x: 63, endPoint y: 226, distance: 13.2
copy div "0425396677"
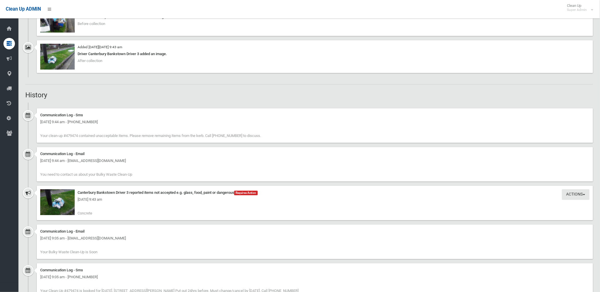
scroll to position [447, 0]
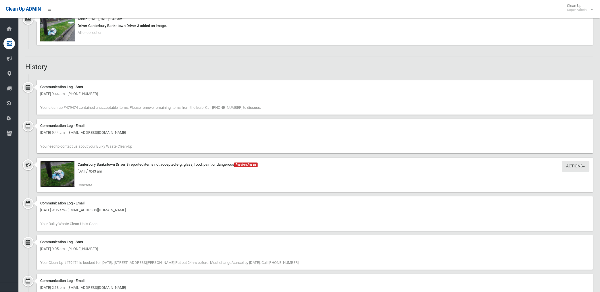
click at [63, 180] on img at bounding box center [57, 174] width 34 height 26
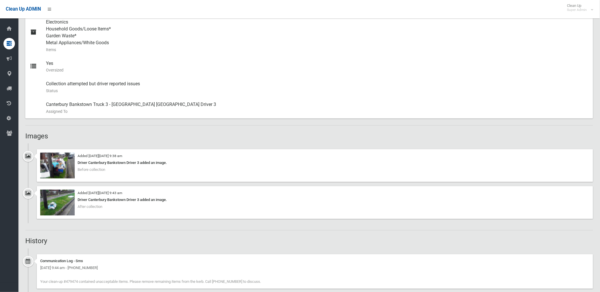
scroll to position [261, 0]
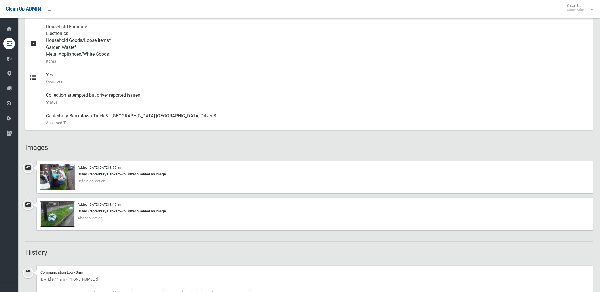
click at [57, 216] on img at bounding box center [57, 214] width 34 height 26
click at [61, 182] on img at bounding box center [57, 177] width 34 height 26
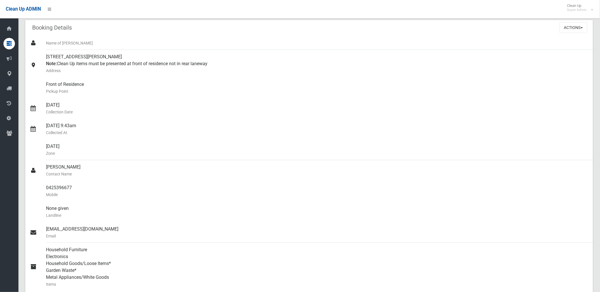
scroll to position [0, 0]
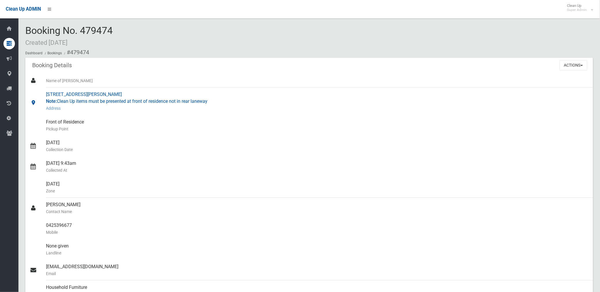
drag, startPoint x: 45, startPoint y: 93, endPoint x: 130, endPoint y: 93, distance: 85.0
click at [130, 93] on link "14 Plimsoll Street, BELMORE NSW 2192 Note: Clean Up items must be presented at …" at bounding box center [309, 102] width 568 height 28
drag, startPoint x: 130, startPoint y: 93, endPoint x: 110, endPoint y: 93, distance: 20.4
copy link "[STREET_ADDRESS][PERSON_NAME]"
click at [139, 130] on small "Pickup Point" at bounding box center [317, 129] width 542 height 7
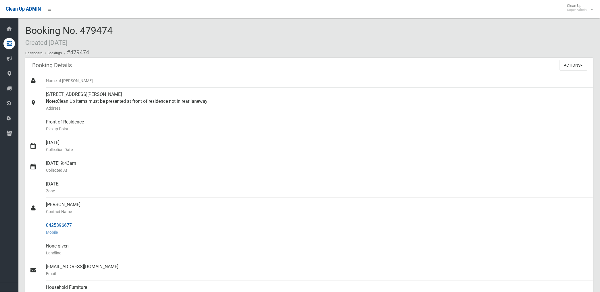
drag, startPoint x: 70, startPoint y: 53, endPoint x: 78, endPoint y: 225, distance: 172.3
copy section "479474 Booking Details Actions View Booking Edit Booking Clone Booking Add Book…"
click at [228, 126] on small "Pickup Point" at bounding box center [317, 129] width 542 height 7
drag, startPoint x: 566, startPoint y: 66, endPoint x: 527, endPoint y: 84, distance: 43.1
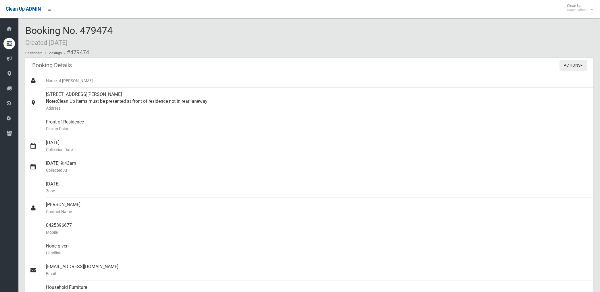
click at [565, 67] on button "Actions" at bounding box center [574, 65] width 28 height 11
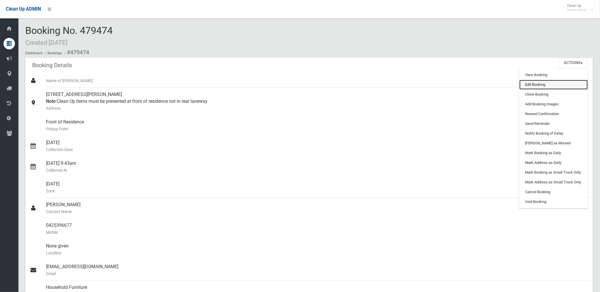
click at [532, 83] on link "Edit Booking" at bounding box center [553, 85] width 68 height 10
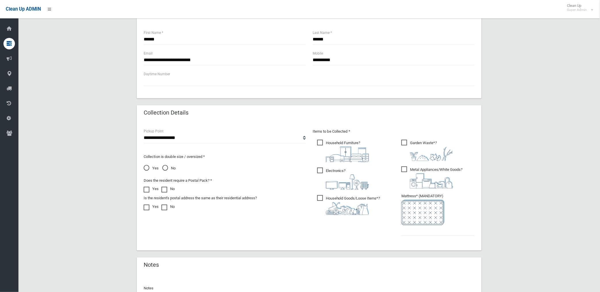
scroll to position [325, 0]
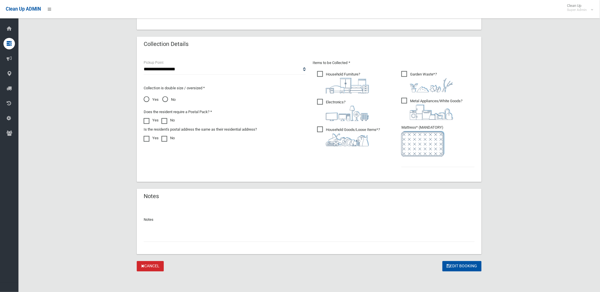
drag, startPoint x: 170, startPoint y: 239, endPoint x: 173, endPoint y: 234, distance: 6.2
click at [170, 239] on input "text" at bounding box center [309, 237] width 331 height 11
paste input "********"
type input "**********"
click at [426, 157] on input "text" at bounding box center [437, 162] width 73 height 11
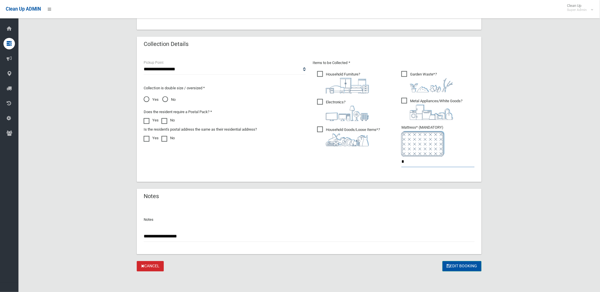
type input "*"
click at [466, 266] on button "Edit Booking" at bounding box center [461, 266] width 39 height 11
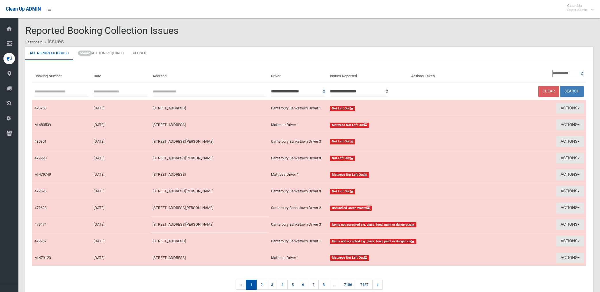
scroll to position [28, 0]
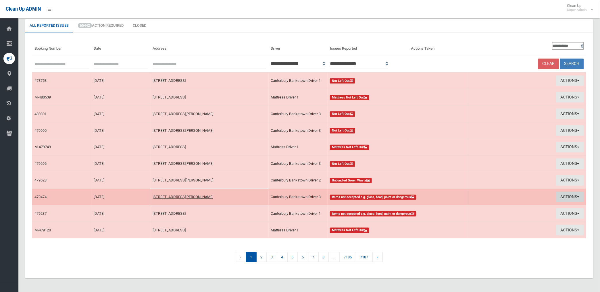
click at [561, 193] on button "Actions" at bounding box center [570, 197] width 28 height 11
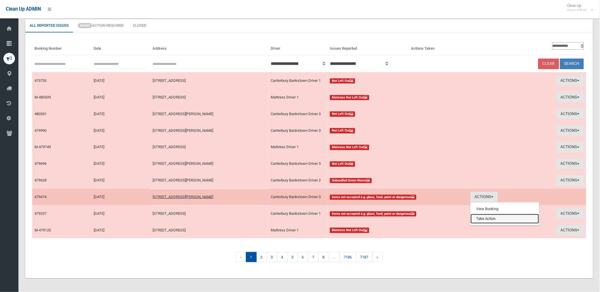
click at [480, 218] on link "Take Action" at bounding box center [505, 219] width 68 height 10
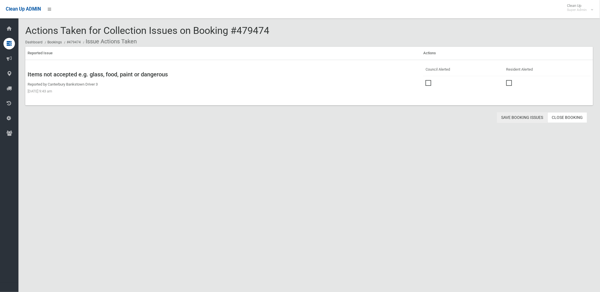
click at [531, 117] on button "Save Booking Issues" at bounding box center [522, 117] width 51 height 11
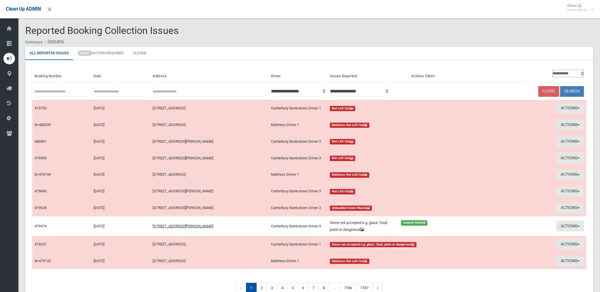
click at [565, 239] on button "Actions" at bounding box center [570, 244] width 28 height 11
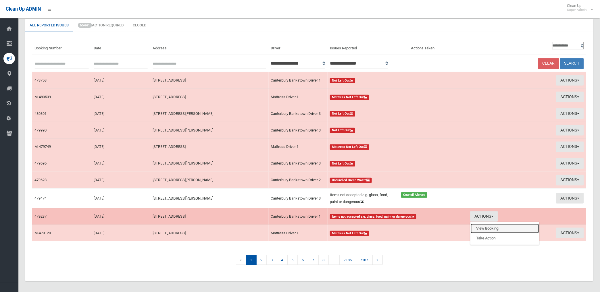
click at [477, 229] on link "View Booking" at bounding box center [505, 229] width 68 height 10
drag, startPoint x: 567, startPoint y: 216, endPoint x: 526, endPoint y: 222, distance: 41.6
click at [566, 216] on button "Actions" at bounding box center [570, 216] width 28 height 11
click at [483, 228] on link "View Booking" at bounding box center [505, 229] width 68 height 10
click at [568, 216] on button "Actions" at bounding box center [570, 216] width 28 height 11
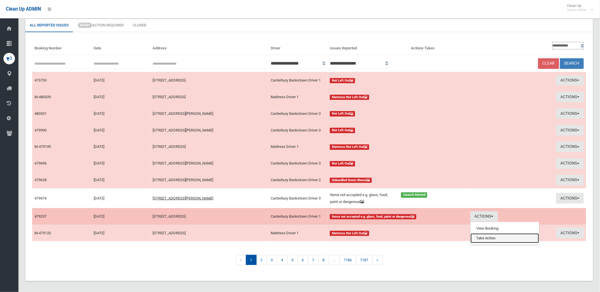
click at [492, 240] on link "Take Action" at bounding box center [505, 239] width 68 height 10
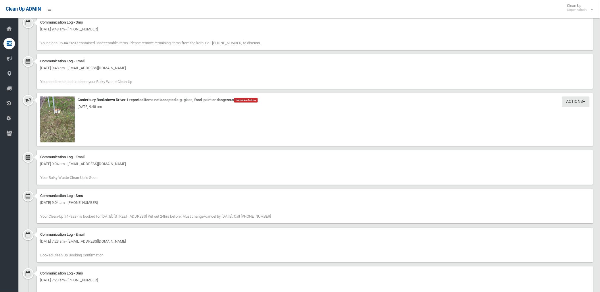
scroll to position [542, 0]
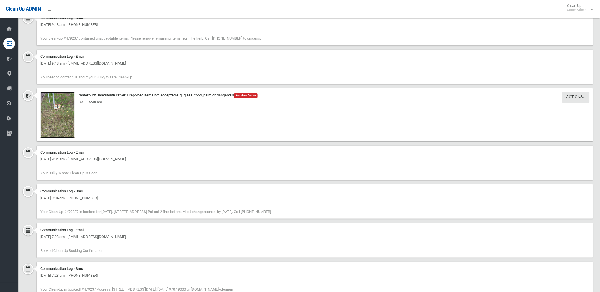
click at [68, 119] on img at bounding box center [57, 115] width 34 height 46
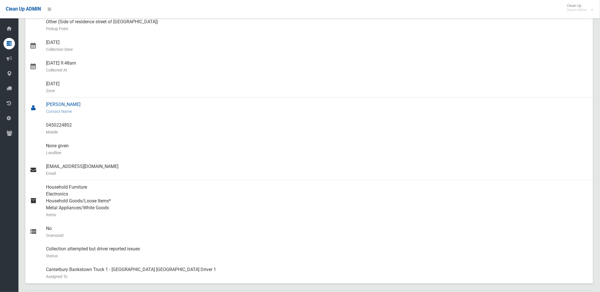
scroll to position [64, 0]
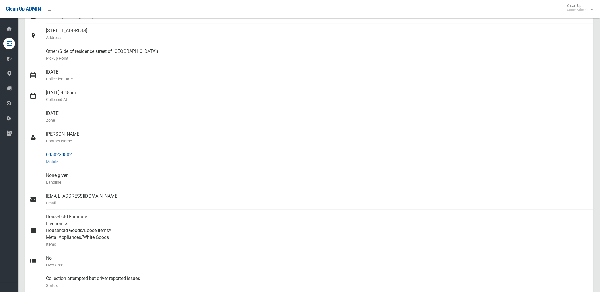
drag, startPoint x: 47, startPoint y: 154, endPoint x: 72, endPoint y: 152, distance: 24.8
click at [72, 152] on div "0450224802 Mobile" at bounding box center [317, 158] width 542 height 21
drag, startPoint x: 72, startPoint y: 152, endPoint x: 68, endPoint y: 153, distance: 4.4
copy div "0450224802"
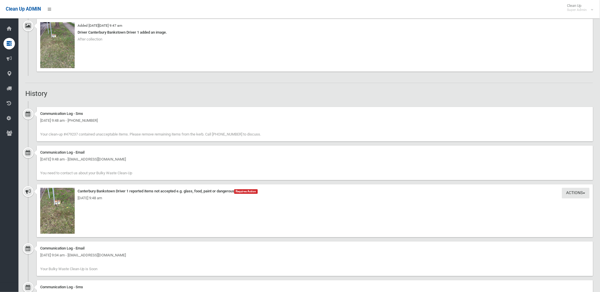
scroll to position [465, 0]
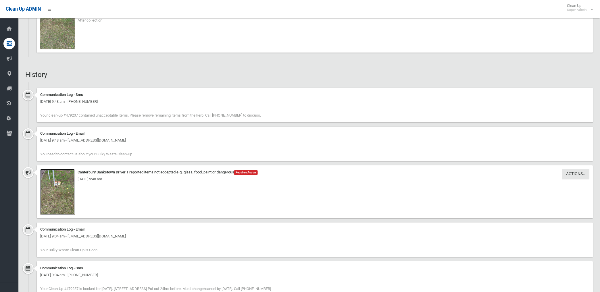
click at [61, 202] on img at bounding box center [57, 192] width 34 height 46
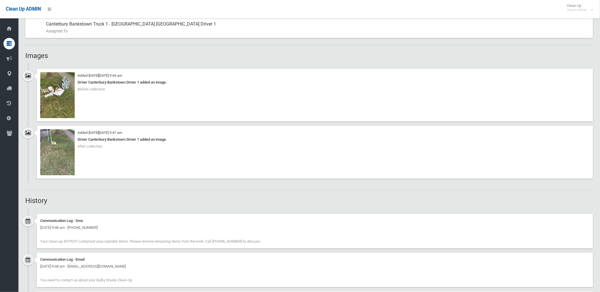
scroll to position [274, 0]
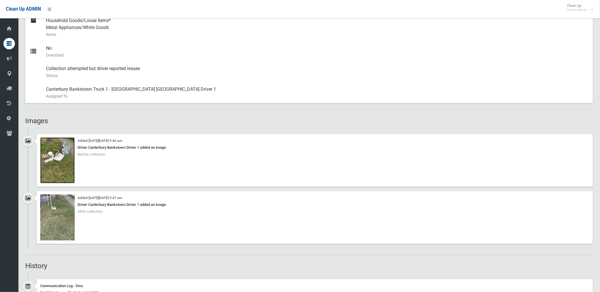
click at [61, 168] on img at bounding box center [57, 161] width 34 height 46
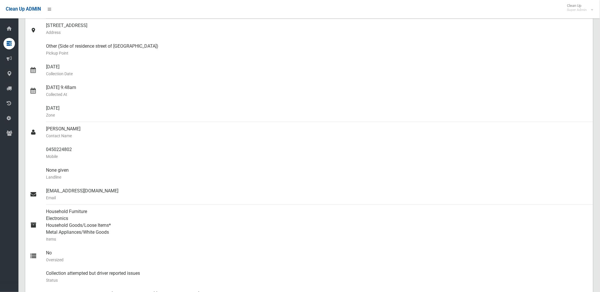
scroll to position [0, 0]
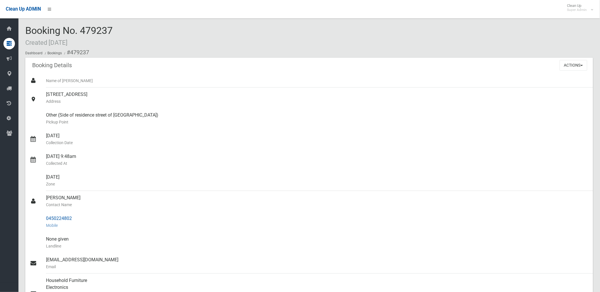
drag, startPoint x: 70, startPoint y: 51, endPoint x: 76, endPoint y: 219, distance: 167.6
copy section "479237 Booking Details Actions View Booking Edit Booking Clone Booking Add Book…"
click at [227, 105] on small "Address" at bounding box center [317, 101] width 542 height 7
click at [563, 63] on button "Actions" at bounding box center [574, 65] width 28 height 11
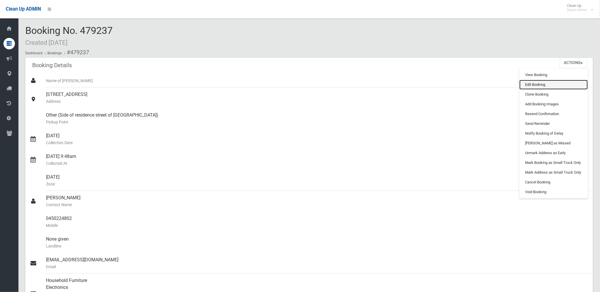
click at [520, 84] on link "Edit Booking" at bounding box center [553, 85] width 68 height 10
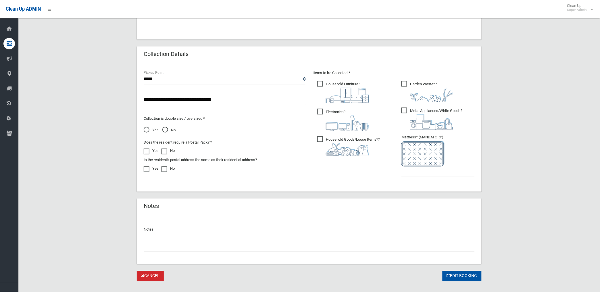
scroll to position [273, 0]
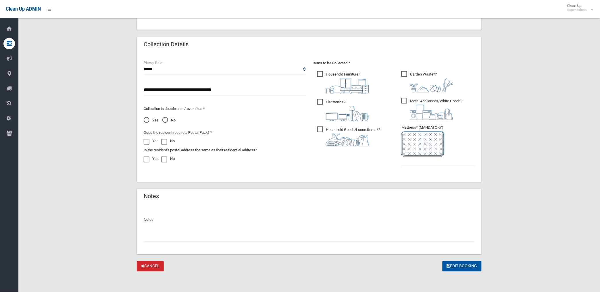
click at [183, 235] on input "text" at bounding box center [309, 237] width 331 height 11
paste input "********"
type input "**********"
click at [422, 164] on input "text" at bounding box center [437, 162] width 73 height 11
type input "*"
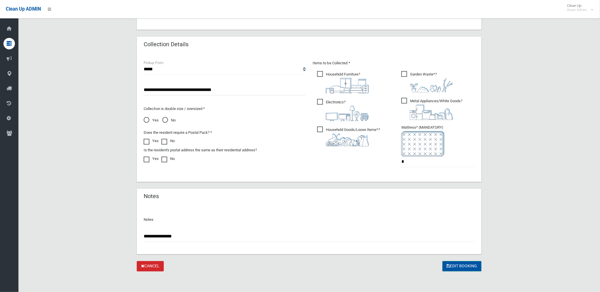
click at [467, 269] on button "Edit Booking" at bounding box center [461, 266] width 39 height 11
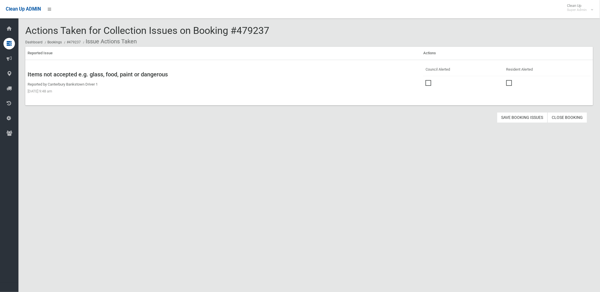
drag, startPoint x: 426, startPoint y: 82, endPoint x: 457, endPoint y: 101, distance: 35.8
click at [427, 80] on span at bounding box center [430, 80] width 9 height 0
click at [527, 117] on button "Save Booking Issues" at bounding box center [522, 117] width 51 height 11
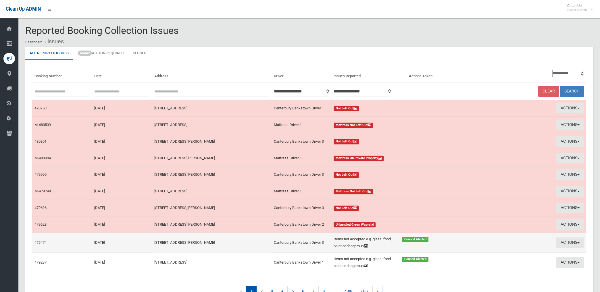
scroll to position [28, 0]
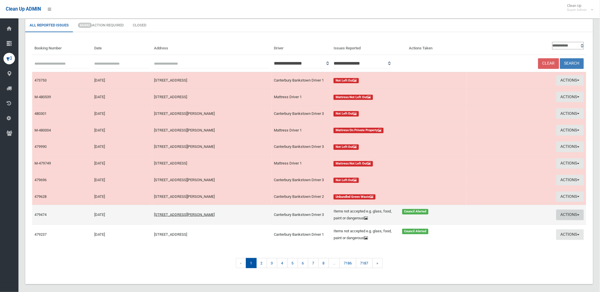
click at [565, 214] on button "Actions" at bounding box center [570, 215] width 28 height 11
click at [492, 237] on link "Edit Actions Taken" at bounding box center [503, 237] width 68 height 10
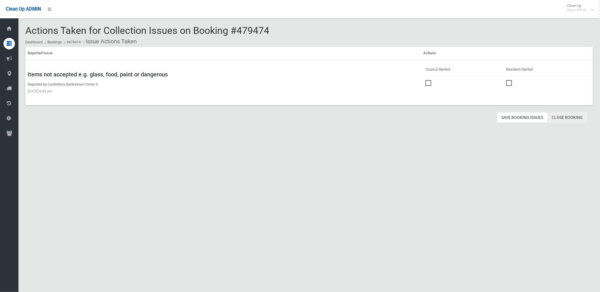
click at [578, 117] on link "Close Booking" at bounding box center [568, 117] width 40 height 11
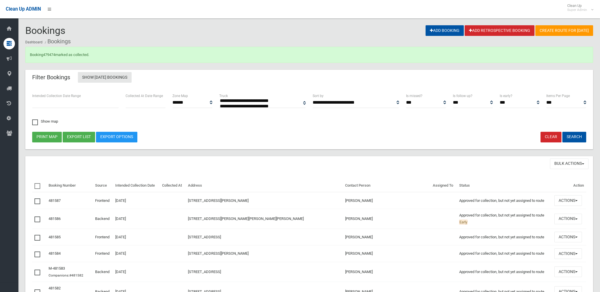
select select
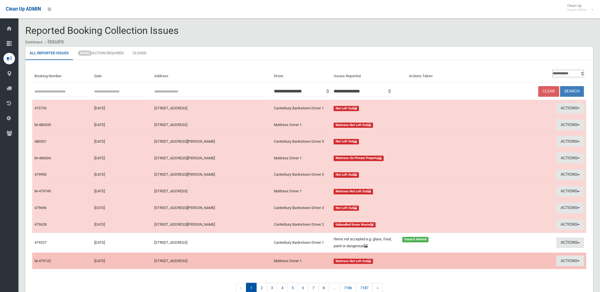
scroll to position [28, 0]
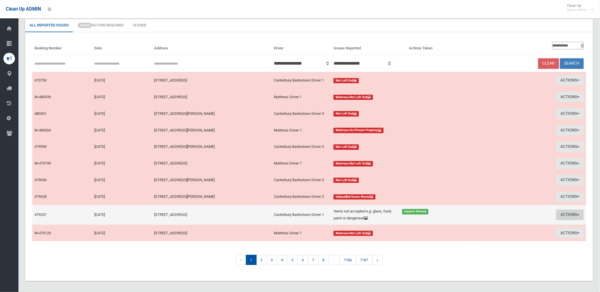
click at [564, 215] on button "Actions" at bounding box center [570, 215] width 28 height 11
click at [494, 236] on link "Edit Actions Taken" at bounding box center [503, 237] width 68 height 10
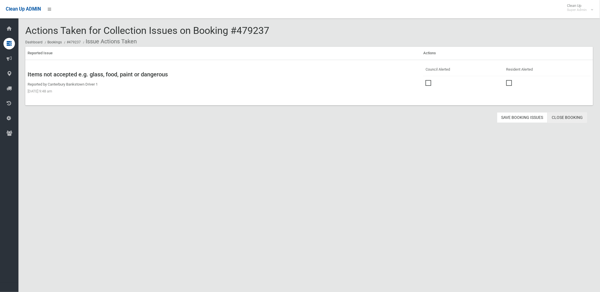
click at [569, 117] on link "Close Booking" at bounding box center [568, 117] width 40 height 11
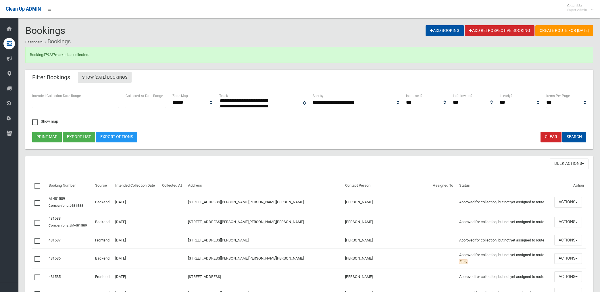
select select
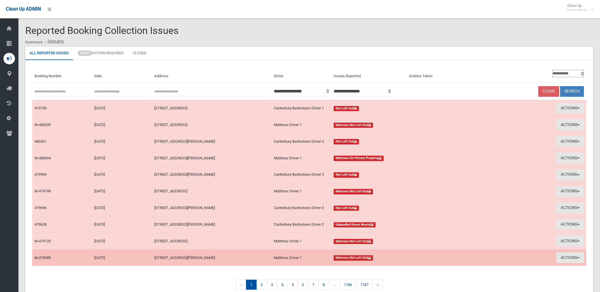
scroll to position [28, 0]
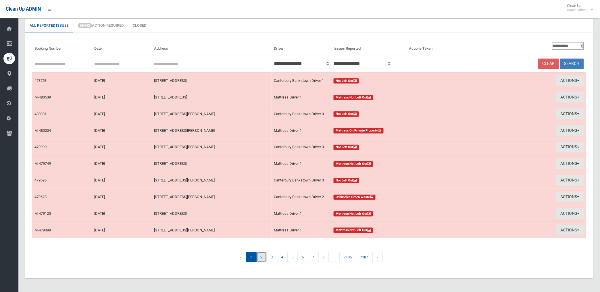
click at [260, 259] on link "2" at bounding box center [261, 257] width 11 height 10
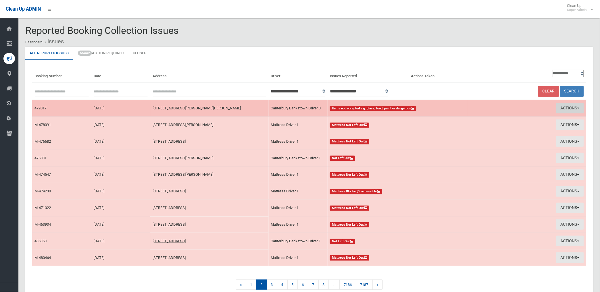
click at [565, 107] on button "Actions" at bounding box center [570, 108] width 28 height 11
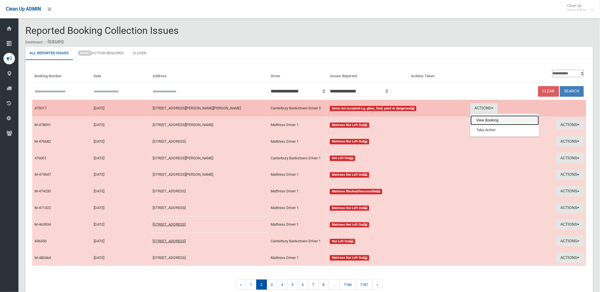
click at [487, 121] on link "View Booking" at bounding box center [505, 121] width 68 height 10
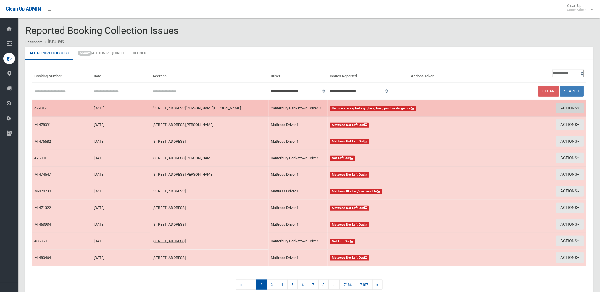
click at [566, 106] on button "Actions" at bounding box center [570, 108] width 28 height 11
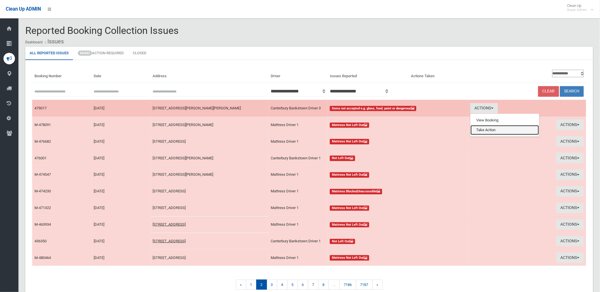
click at [488, 130] on link "Take Action" at bounding box center [505, 130] width 68 height 10
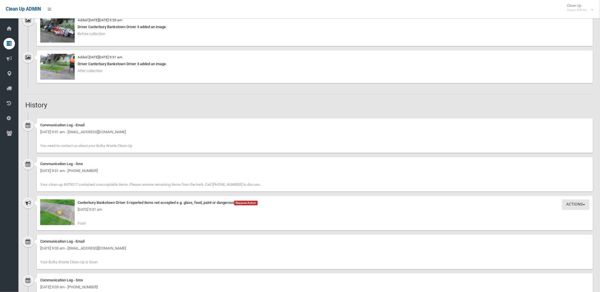
scroll to position [415, 0]
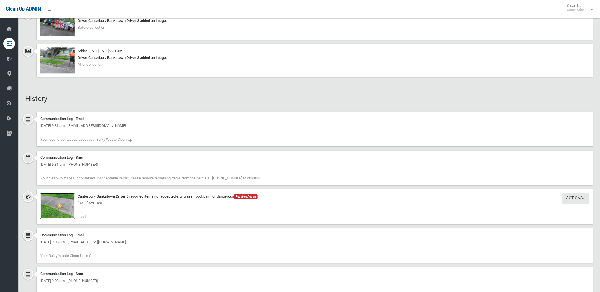
click at [58, 214] on img at bounding box center [57, 206] width 34 height 26
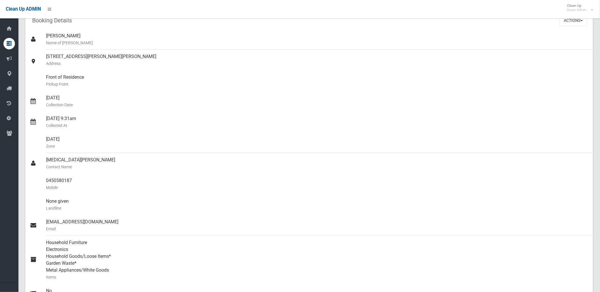
scroll to position [0, 0]
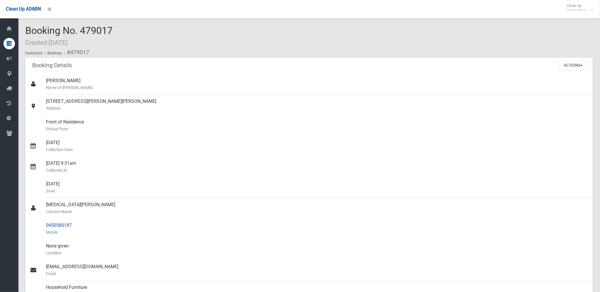
drag, startPoint x: 44, startPoint y: 225, endPoint x: 82, endPoint y: 224, distance: 38.3
click at [82, 224] on link "0450580187 Mobile" at bounding box center [309, 229] width 568 height 21
drag, startPoint x: 82, startPoint y: 224, endPoint x: 61, endPoint y: 224, distance: 21.5
copy link "0450580187"
drag, startPoint x: 70, startPoint y: 51, endPoint x: 84, endPoint y: 222, distance: 172.1
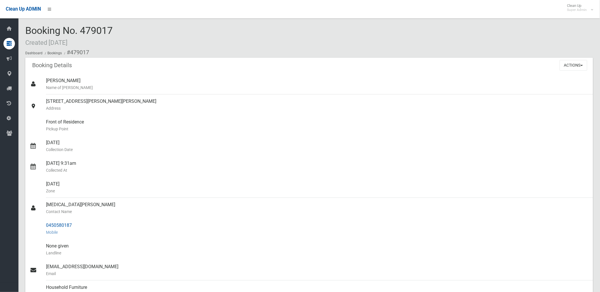
copy section "479017 Booking Details Actions View Booking Edit Booking Clone Booking Add Book…"
click at [130, 131] on small "Pickup Point" at bounding box center [317, 129] width 542 height 7
drag, startPoint x: 46, startPoint y: 223, endPoint x: 72, endPoint y: 223, distance: 25.9
click at [72, 223] on div "0450580187 Mobile" at bounding box center [317, 229] width 542 height 21
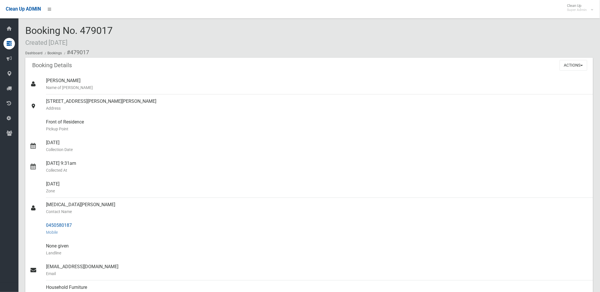
drag, startPoint x: 72, startPoint y: 223, endPoint x: 62, endPoint y: 226, distance: 11.0
copy div "0450580187"
click at [573, 65] on button "Actions" at bounding box center [574, 65] width 28 height 11
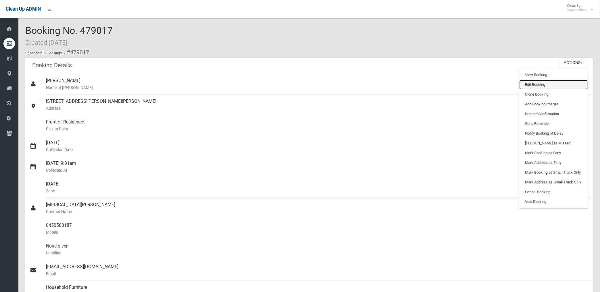
click at [537, 85] on link "Edit Booking" at bounding box center [553, 85] width 68 height 10
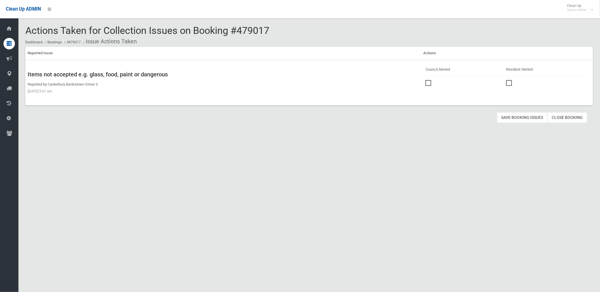
drag, startPoint x: 427, startPoint y: 80, endPoint x: 493, endPoint y: 110, distance: 72.2
click at [428, 80] on span at bounding box center [430, 80] width 9 height 0
click at [516, 114] on button "Save Booking Issues" at bounding box center [522, 117] width 51 height 11
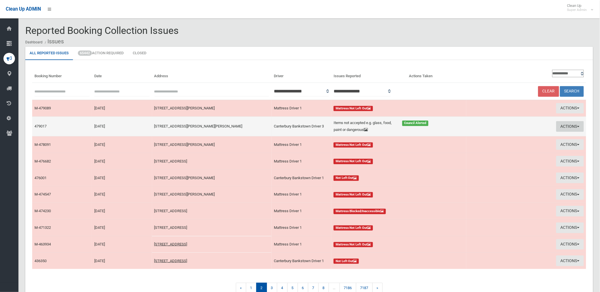
click at [565, 125] on button "Actions" at bounding box center [570, 126] width 28 height 11
click at [492, 148] on link "Edit Actions Taken" at bounding box center [503, 148] width 68 height 10
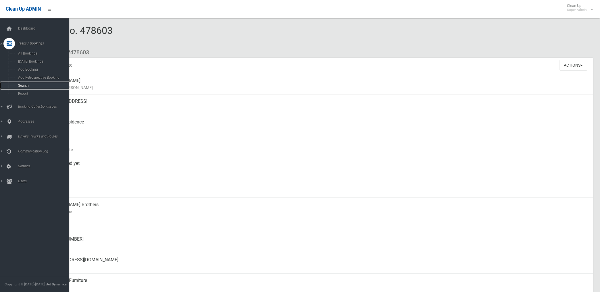
click at [28, 86] on span "Search" at bounding box center [42, 86] width 53 height 4
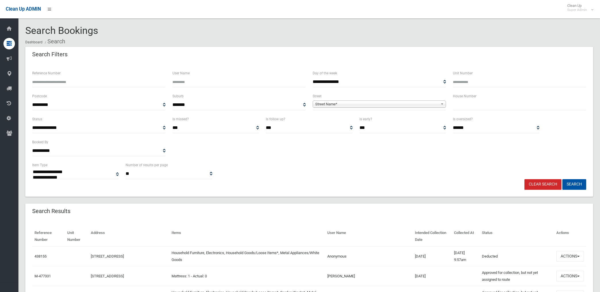
select select
click at [358, 103] on span "Street Name*" at bounding box center [376, 104] width 123 height 7
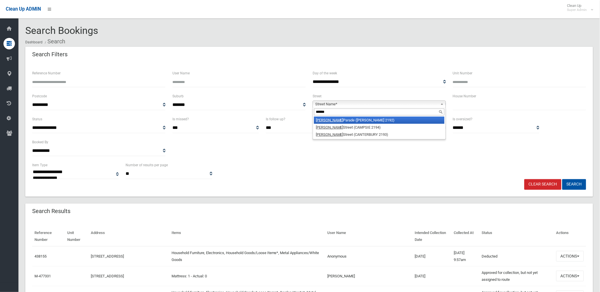
type input "******"
click at [351, 119] on li "Redman Parade (BELMORE 2192)" at bounding box center [379, 120] width 130 height 7
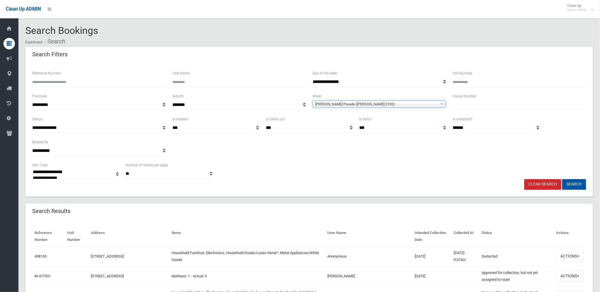
click at [470, 108] on input "text" at bounding box center [519, 105] width 133 height 11
type input "*"
click at [562, 179] on button "Search" at bounding box center [574, 184] width 24 height 11
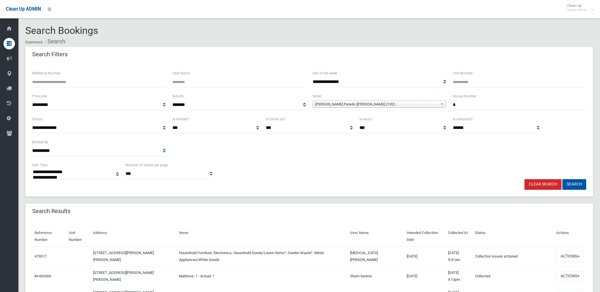
select select
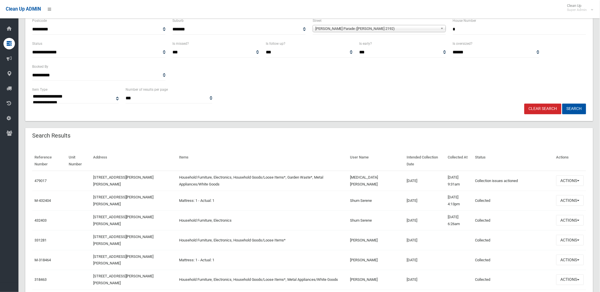
scroll to position [128, 0]
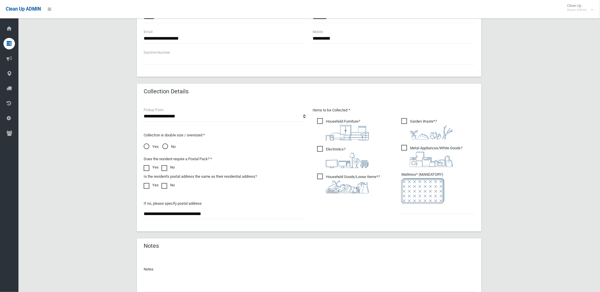
scroll to position [276, 0]
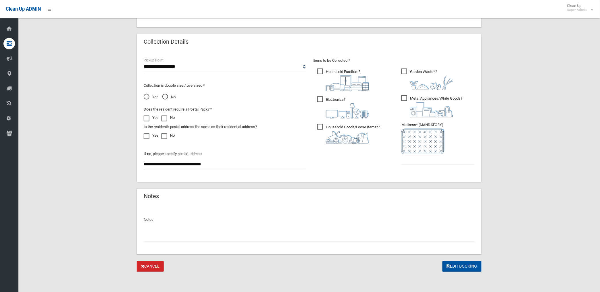
click at [171, 236] on input "text" at bounding box center [309, 237] width 331 height 11
paste input "********"
type input "**********"
click at [420, 161] on input "text" at bounding box center [437, 159] width 73 height 11
type input "*"
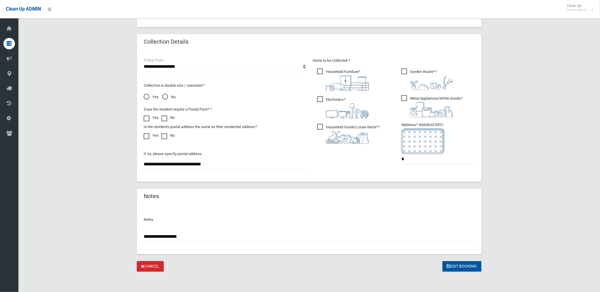
click at [455, 267] on button "Edit Booking" at bounding box center [461, 266] width 39 height 11
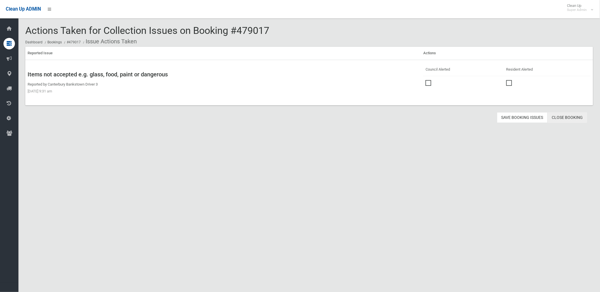
click at [566, 117] on link "Close Booking" at bounding box center [568, 117] width 40 height 11
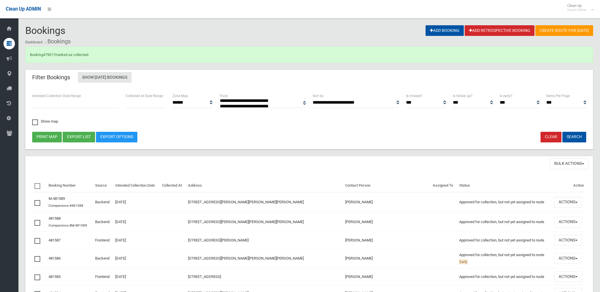
select select
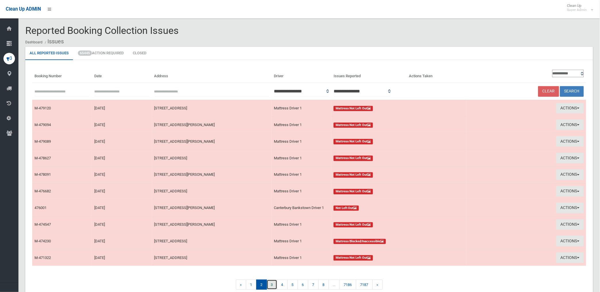
click at [270, 286] on link "3" at bounding box center [272, 285] width 11 height 10
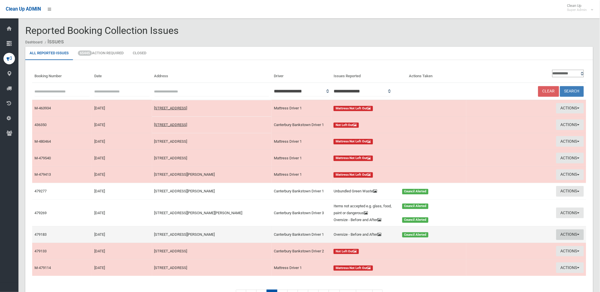
click at [566, 234] on button "Actions" at bounding box center [570, 235] width 28 height 11
click at [491, 257] on link "Edit Actions Taken" at bounding box center [503, 257] width 68 height 10
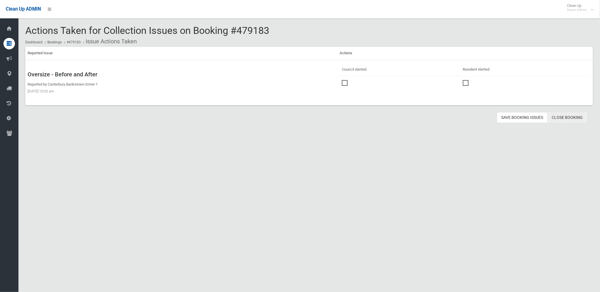
click at [564, 117] on link "Close Booking" at bounding box center [568, 117] width 40 height 11
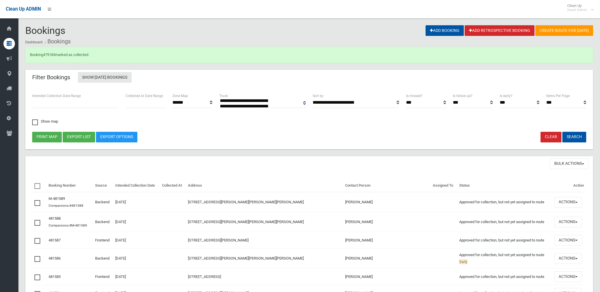
select select
